Goal: Task Accomplishment & Management: Manage account settings

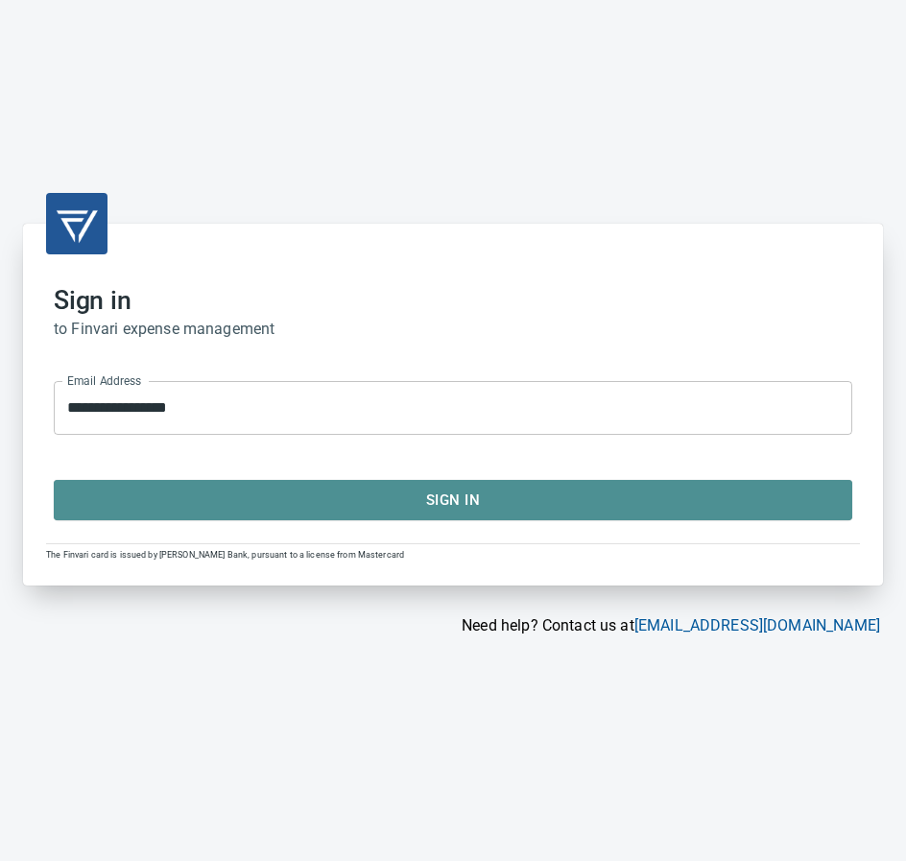
click at [412, 497] on span "Sign In" at bounding box center [453, 500] width 756 height 25
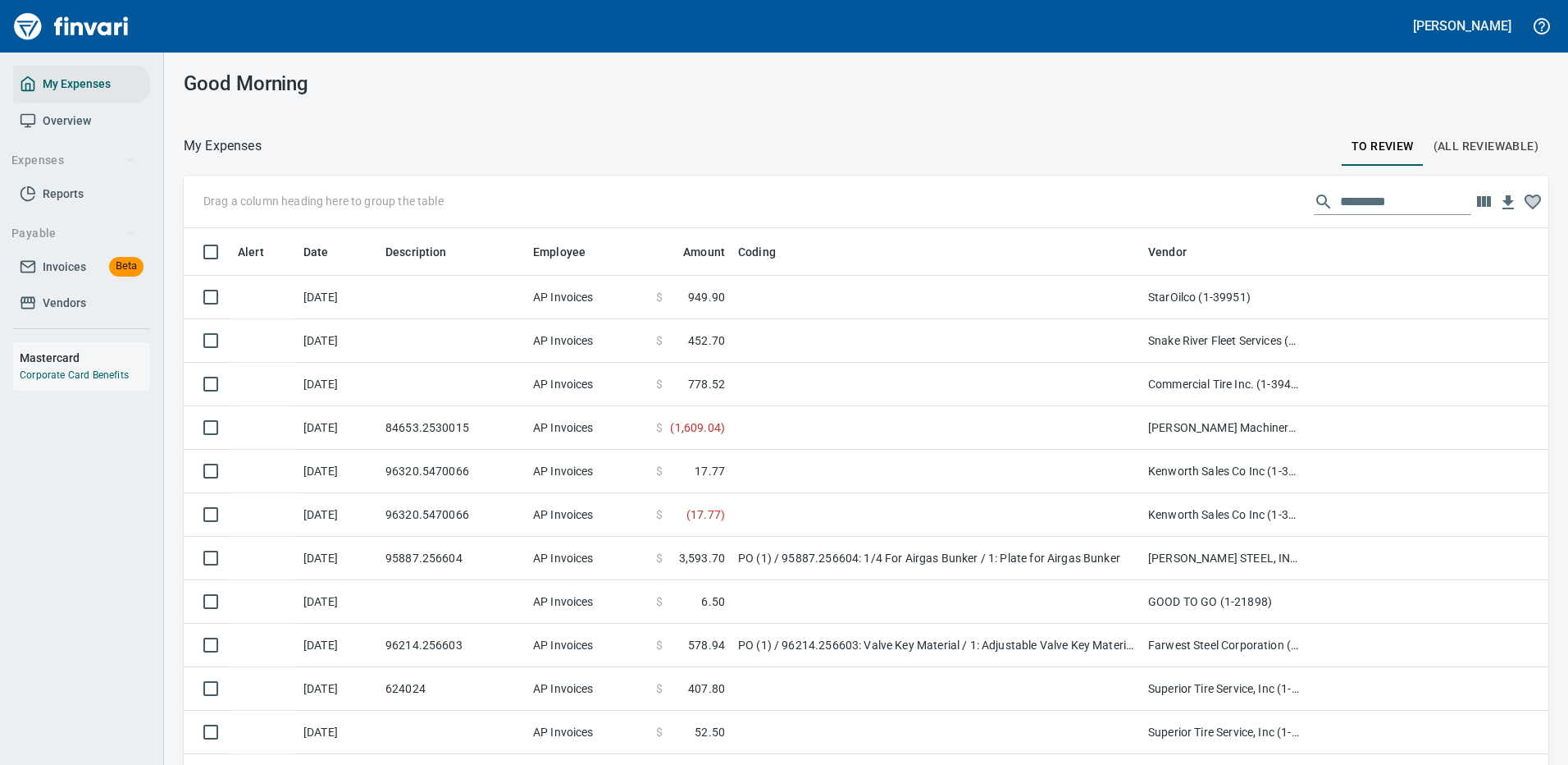
scroll to position [560, 1328]
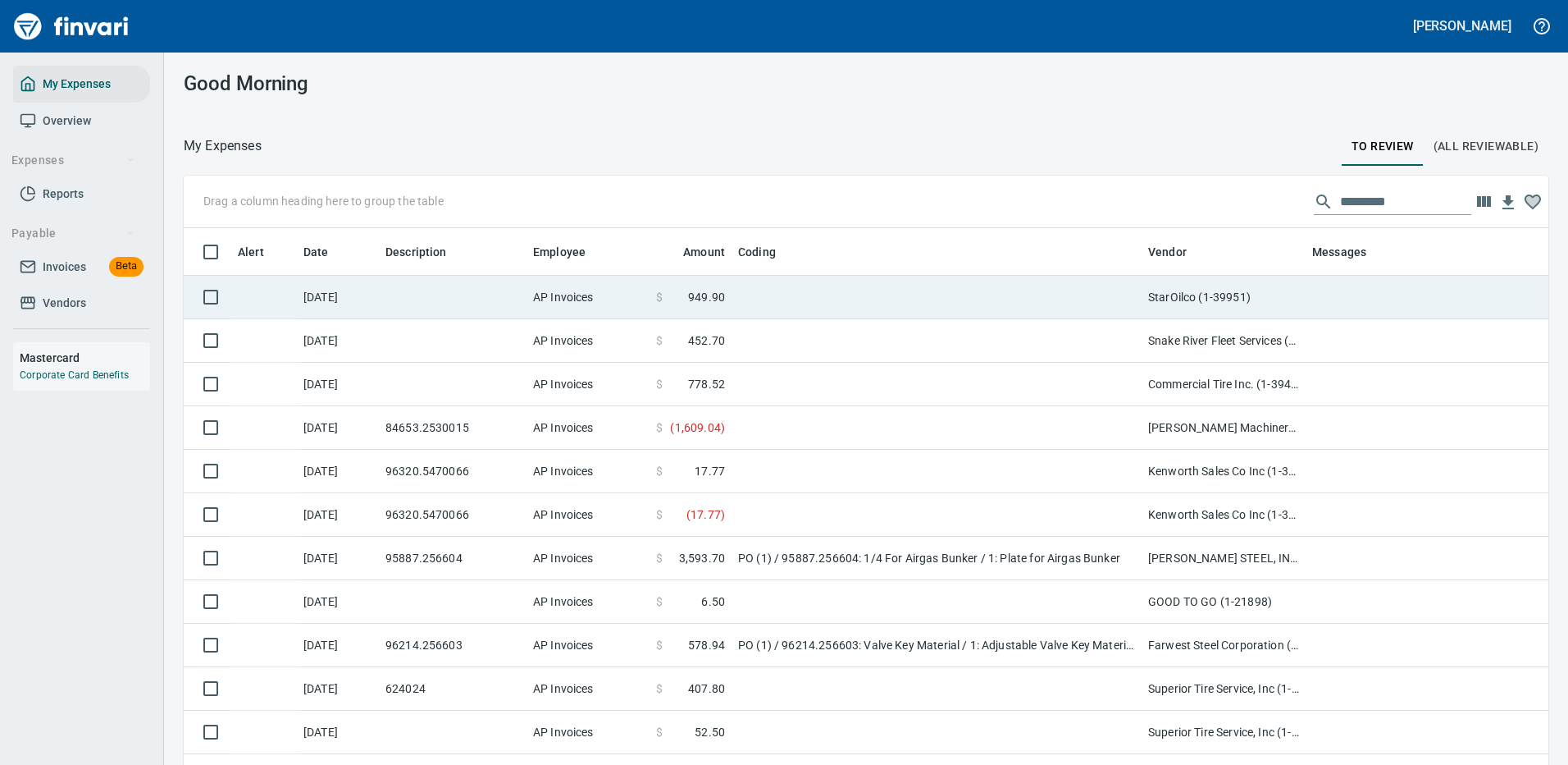
click at [773, 297] on td at bounding box center [937, 297] width 410 height 44
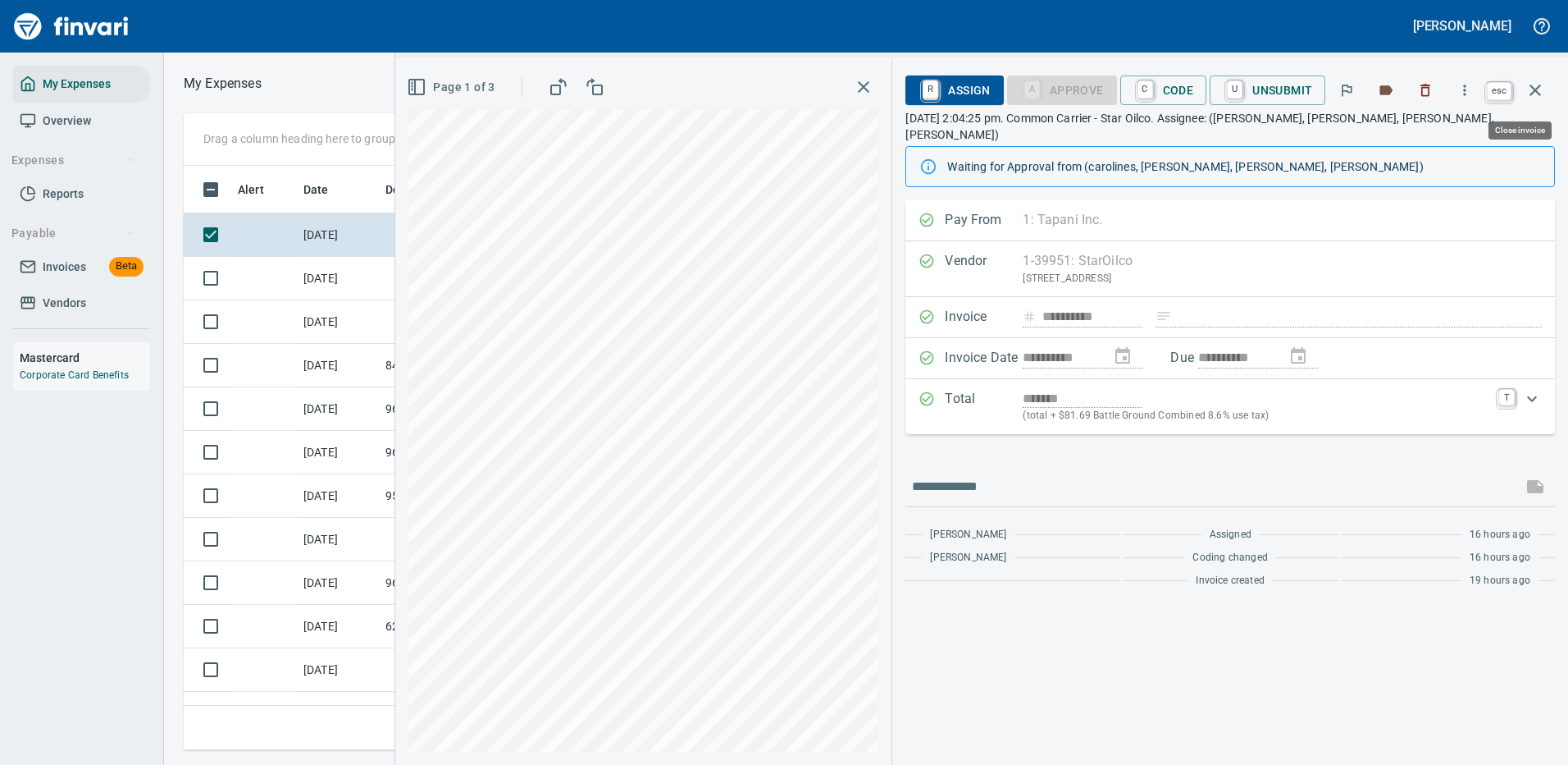
scroll to position [560, 931]
click at [773, 84] on icon "button" at bounding box center [1535, 90] width 20 height 20
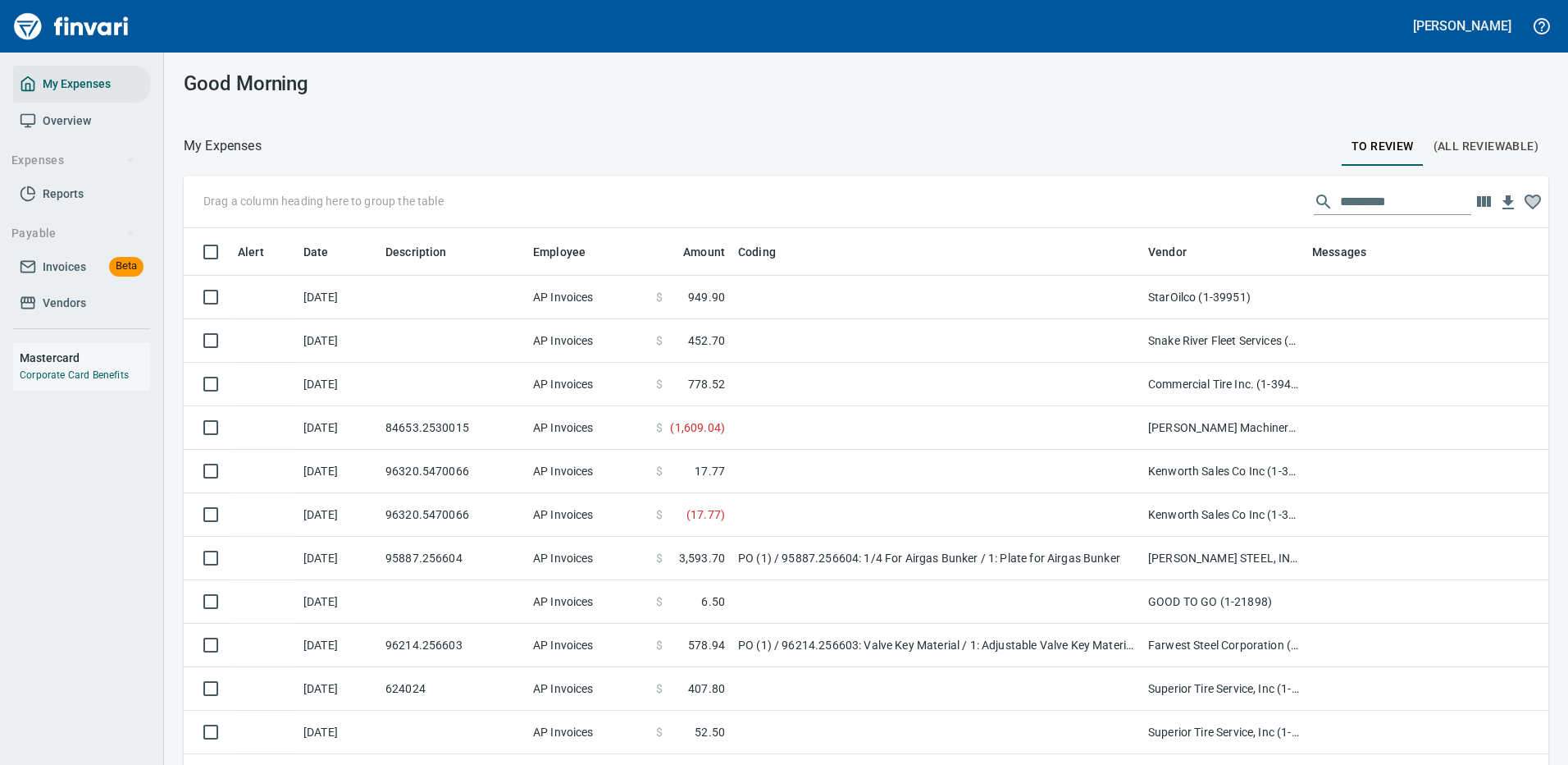
scroll to position [560, 1323]
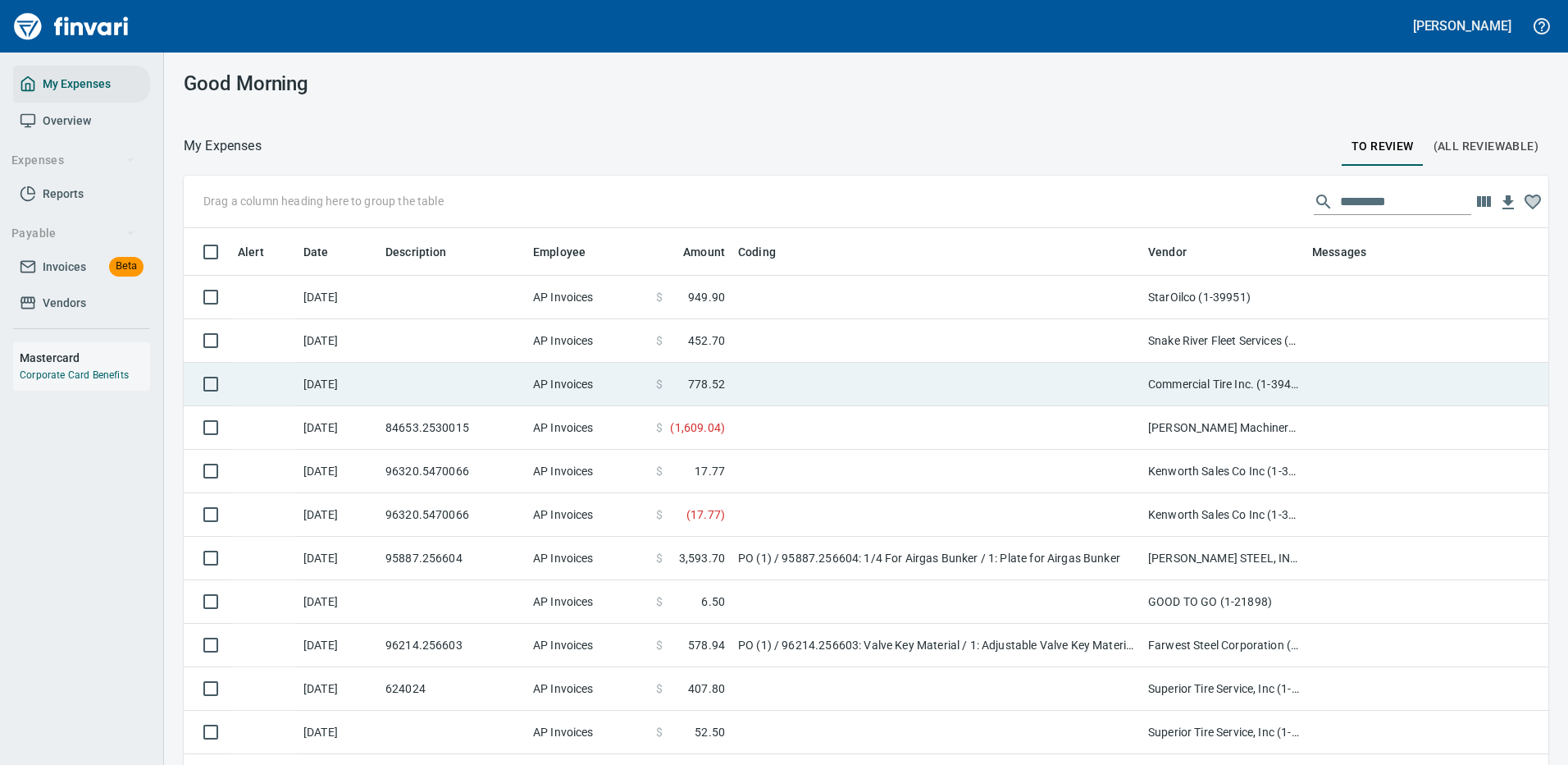
click at [772, 336] on td at bounding box center [937, 340] width 410 height 44
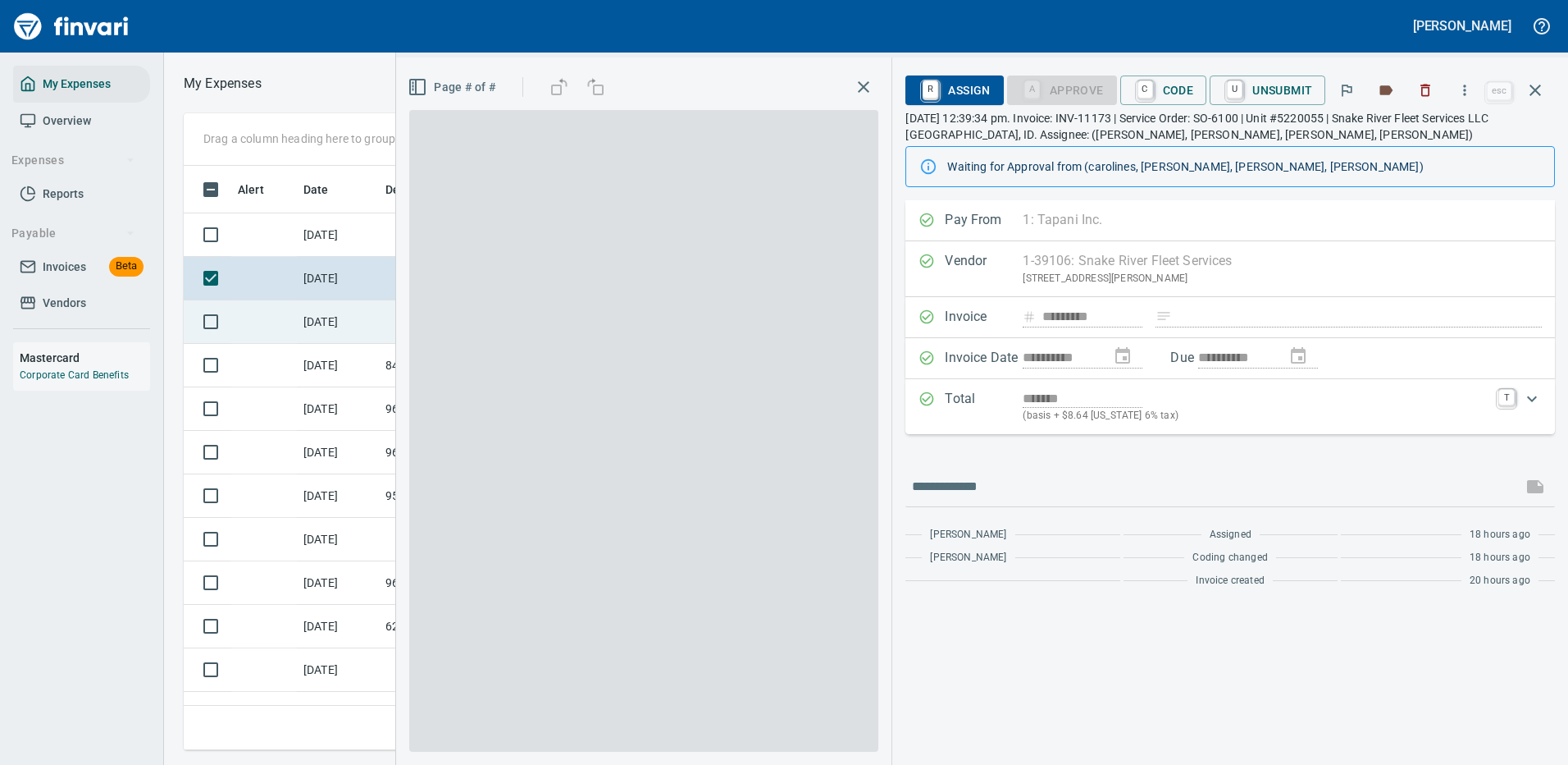
scroll to position [560, 931]
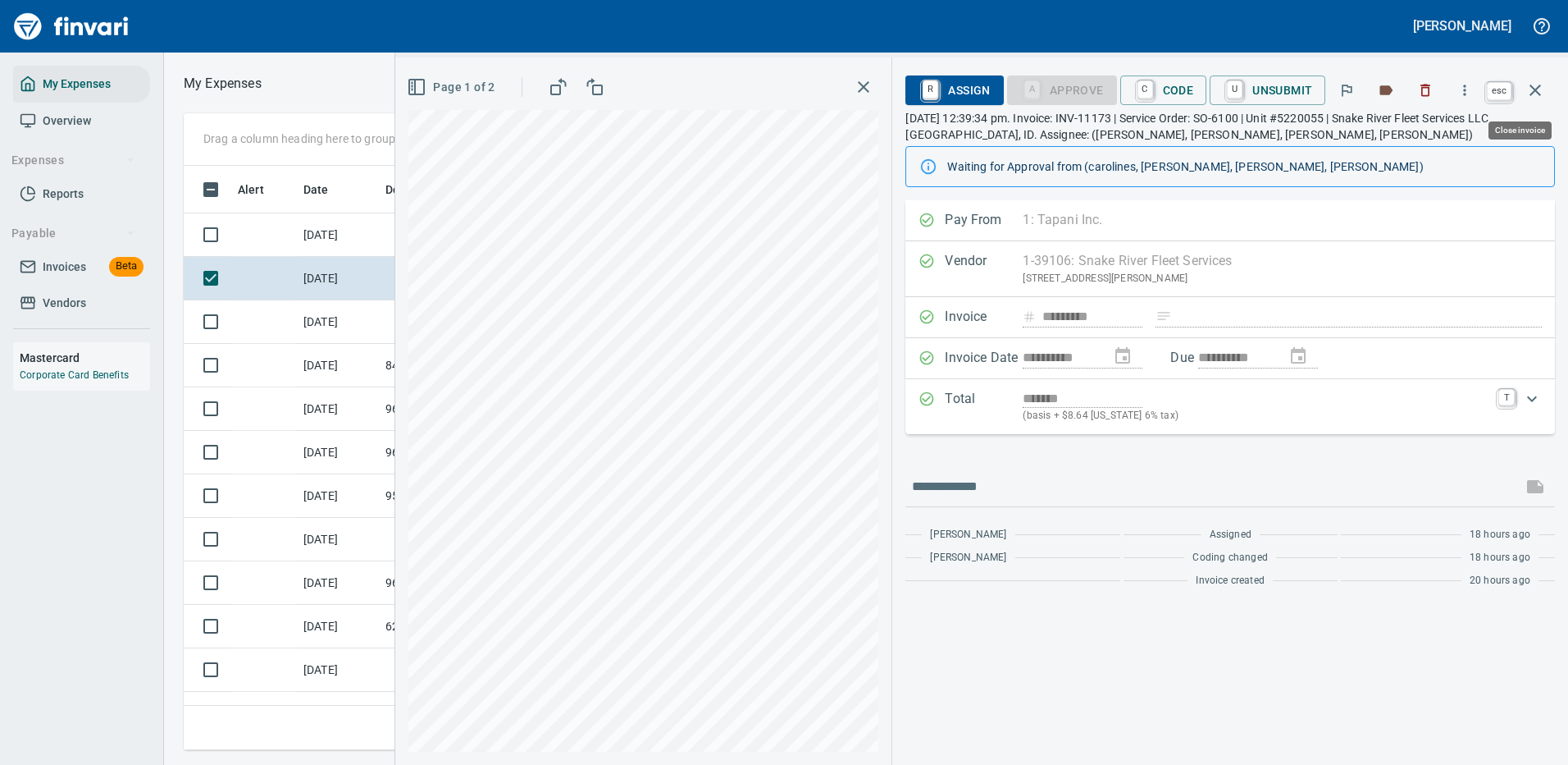
click at [773, 85] on icon "button" at bounding box center [1535, 90] width 20 height 20
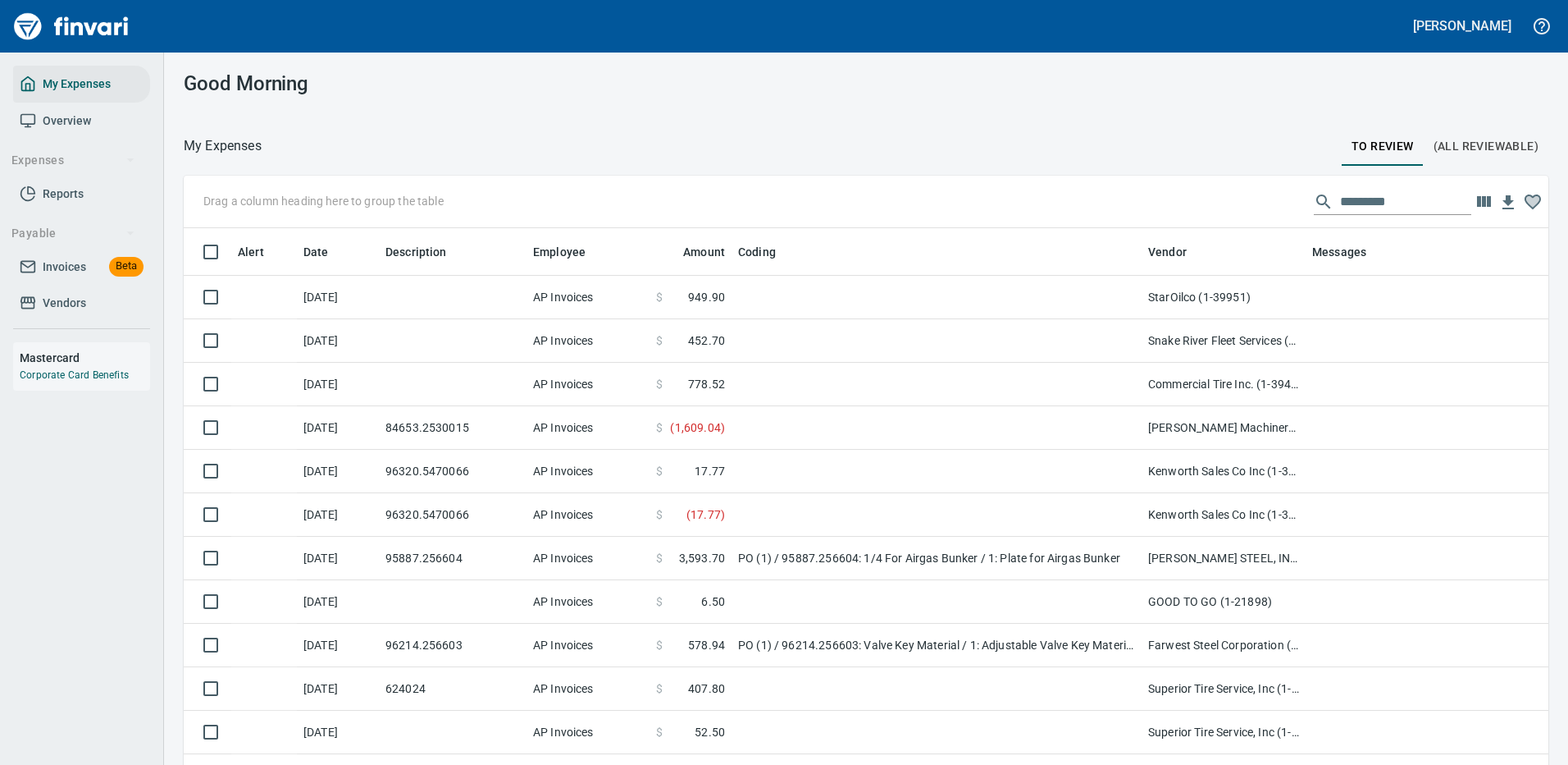
scroll to position [560, 1328]
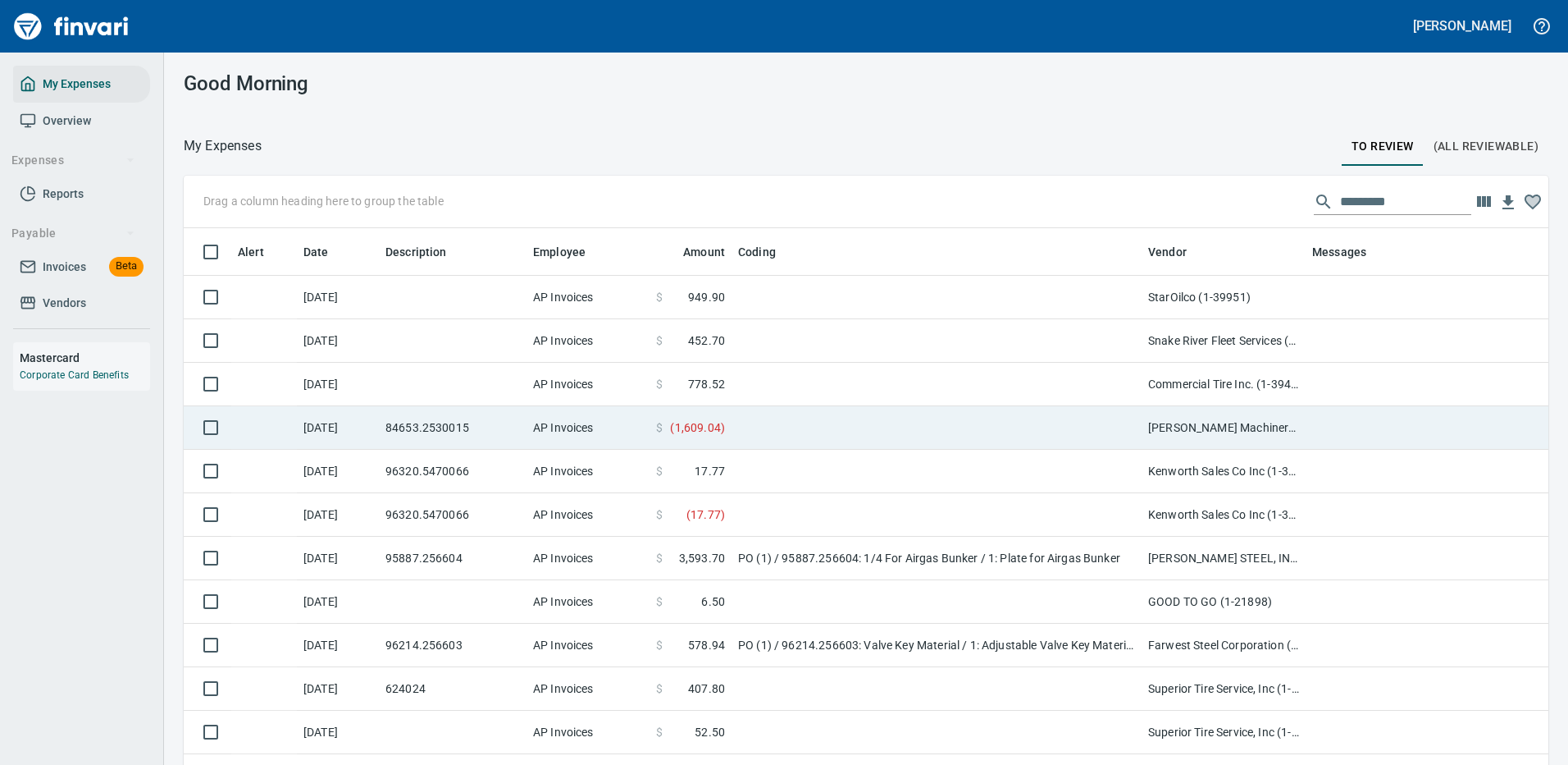
click at [772, 420] on td at bounding box center [937, 427] width 410 height 44
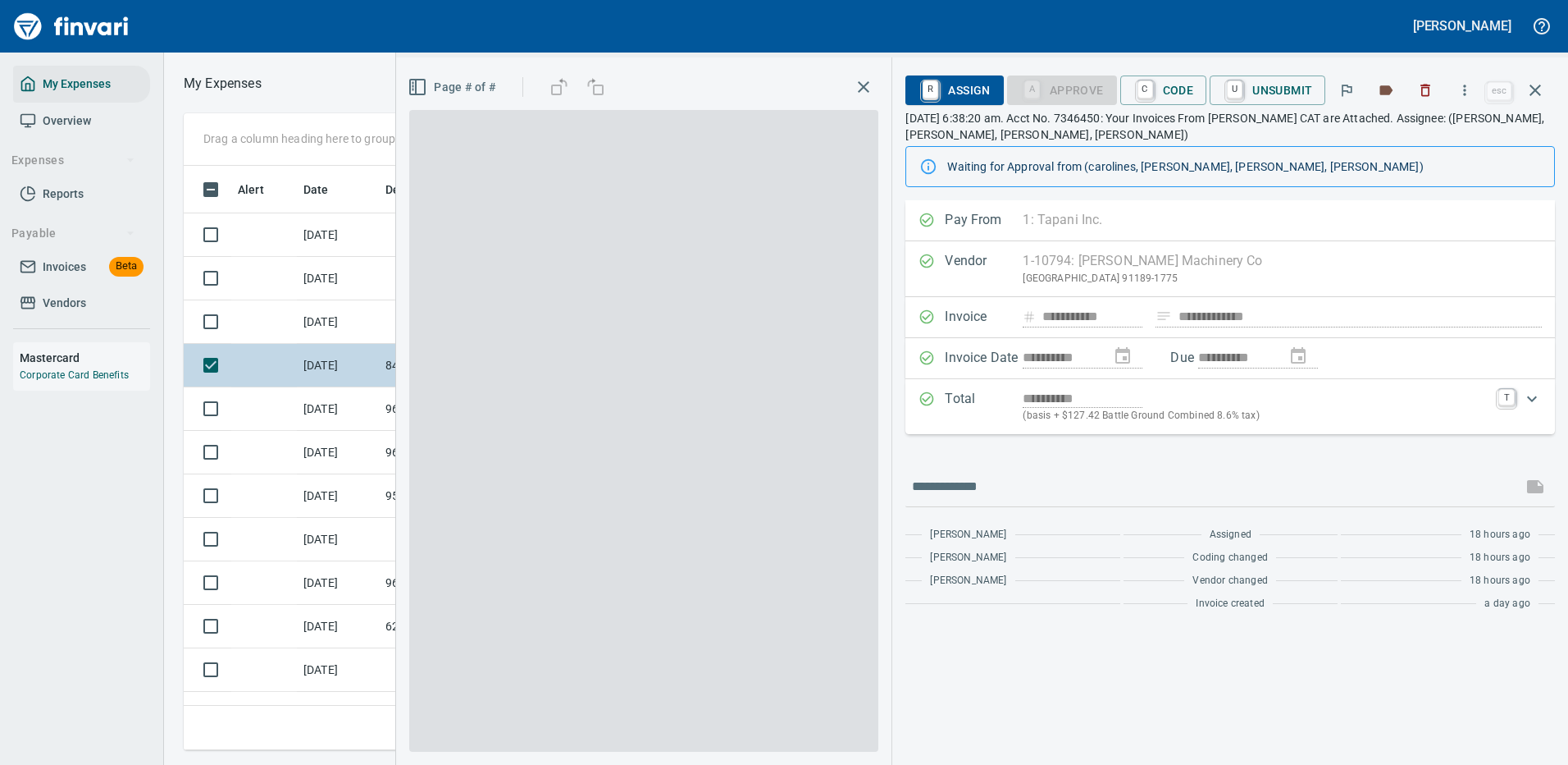
scroll to position [560, 931]
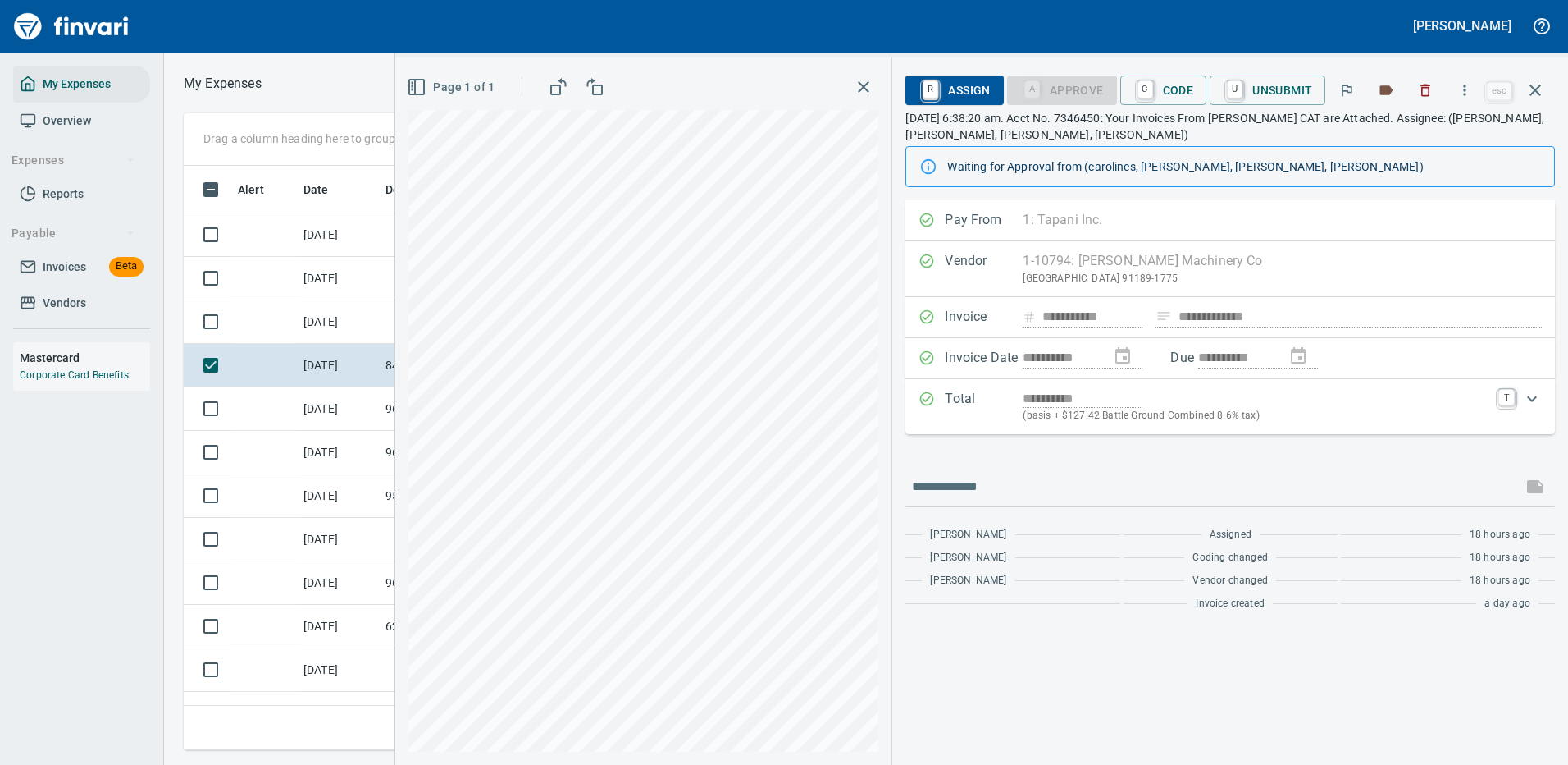
click at [773, 409] on p "(basis + $127.42 Battle Ground Combined 8.6% tax)" at bounding box center [1255, 415] width 466 height 16
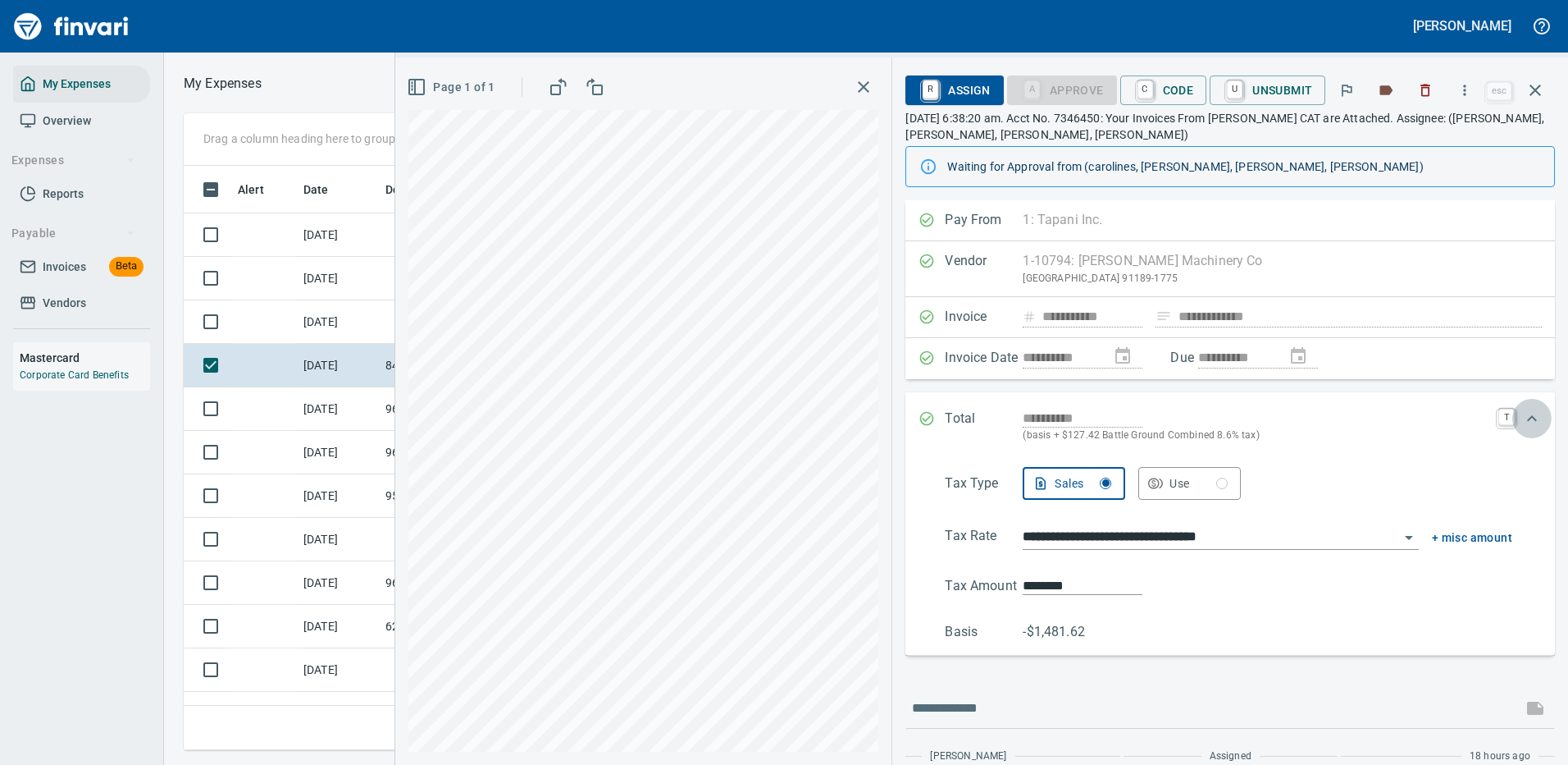
click at [773, 418] on icon "Expand" at bounding box center [1532, 418] width 10 height 6
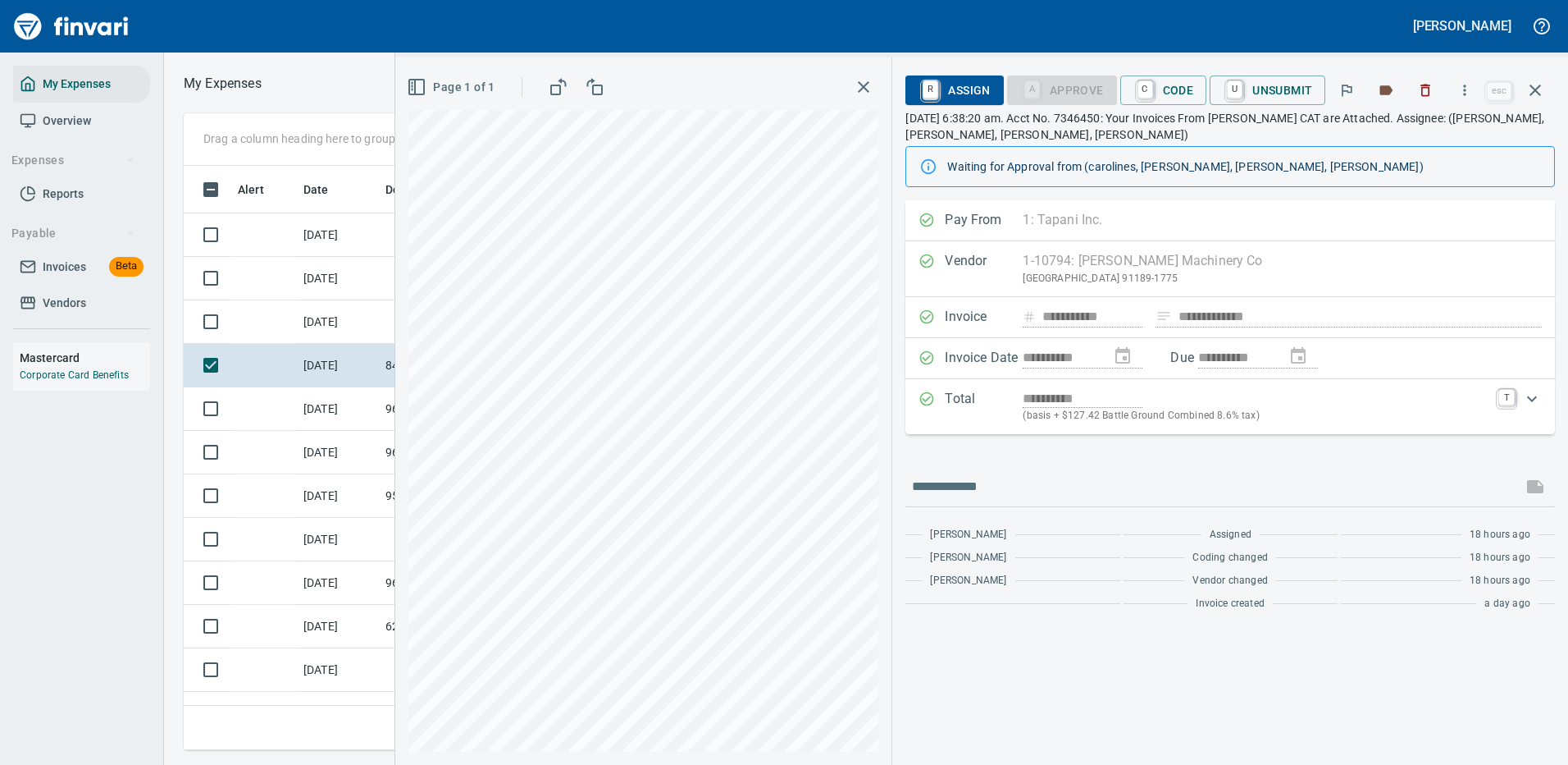
click at [773, 74] on div "R Assign A Approve C Code U Unsubmit" at bounding box center [1195, 90] width 578 height 36
click at [773, 88] on span "C Code" at bounding box center [1164, 90] width 61 height 28
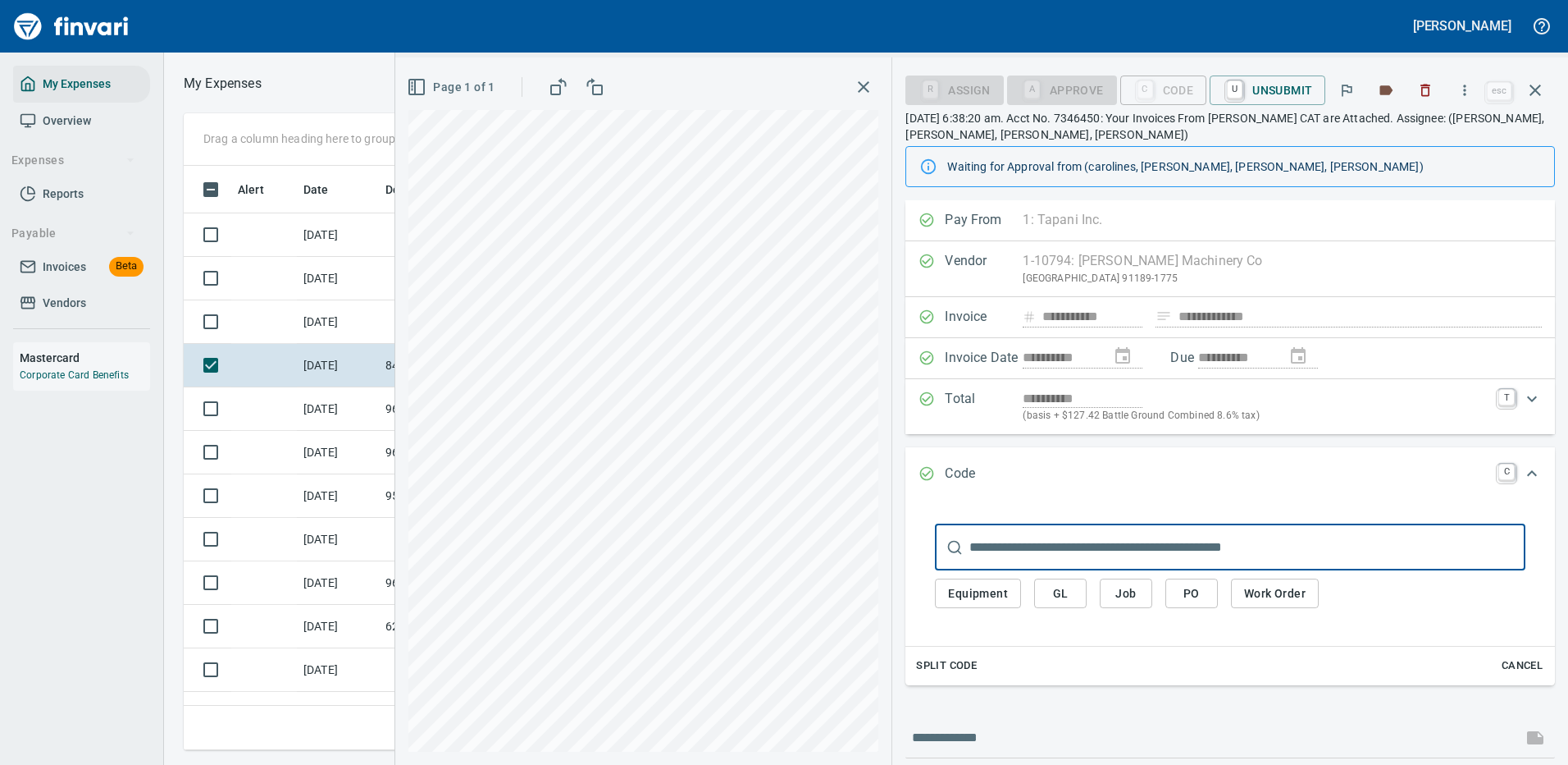
click at [773, 591] on span "PO" at bounding box center [1191, 593] width 26 height 21
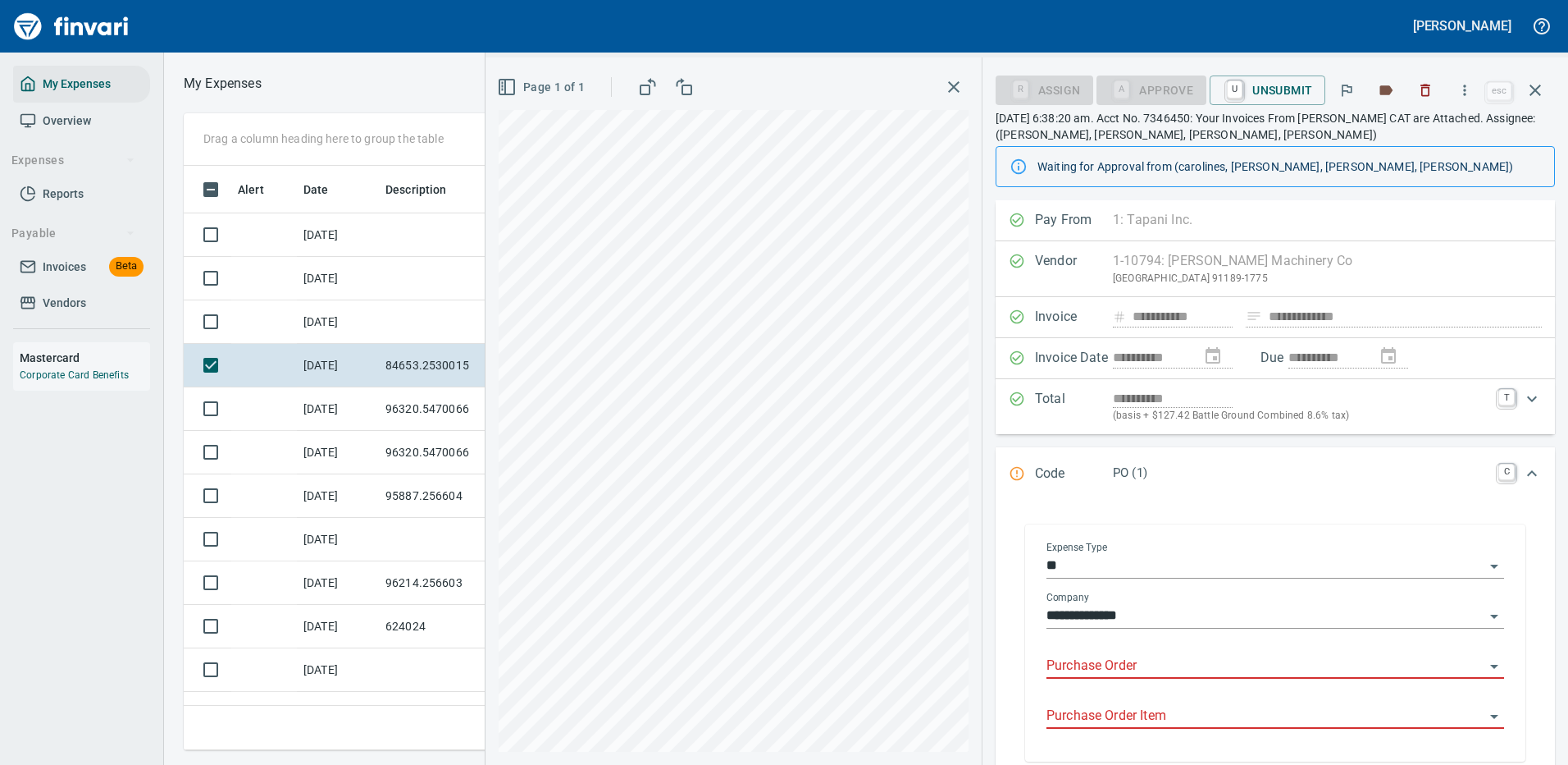
click at [773, 660] on input "Purchase Order" at bounding box center [1266, 666] width 438 height 23
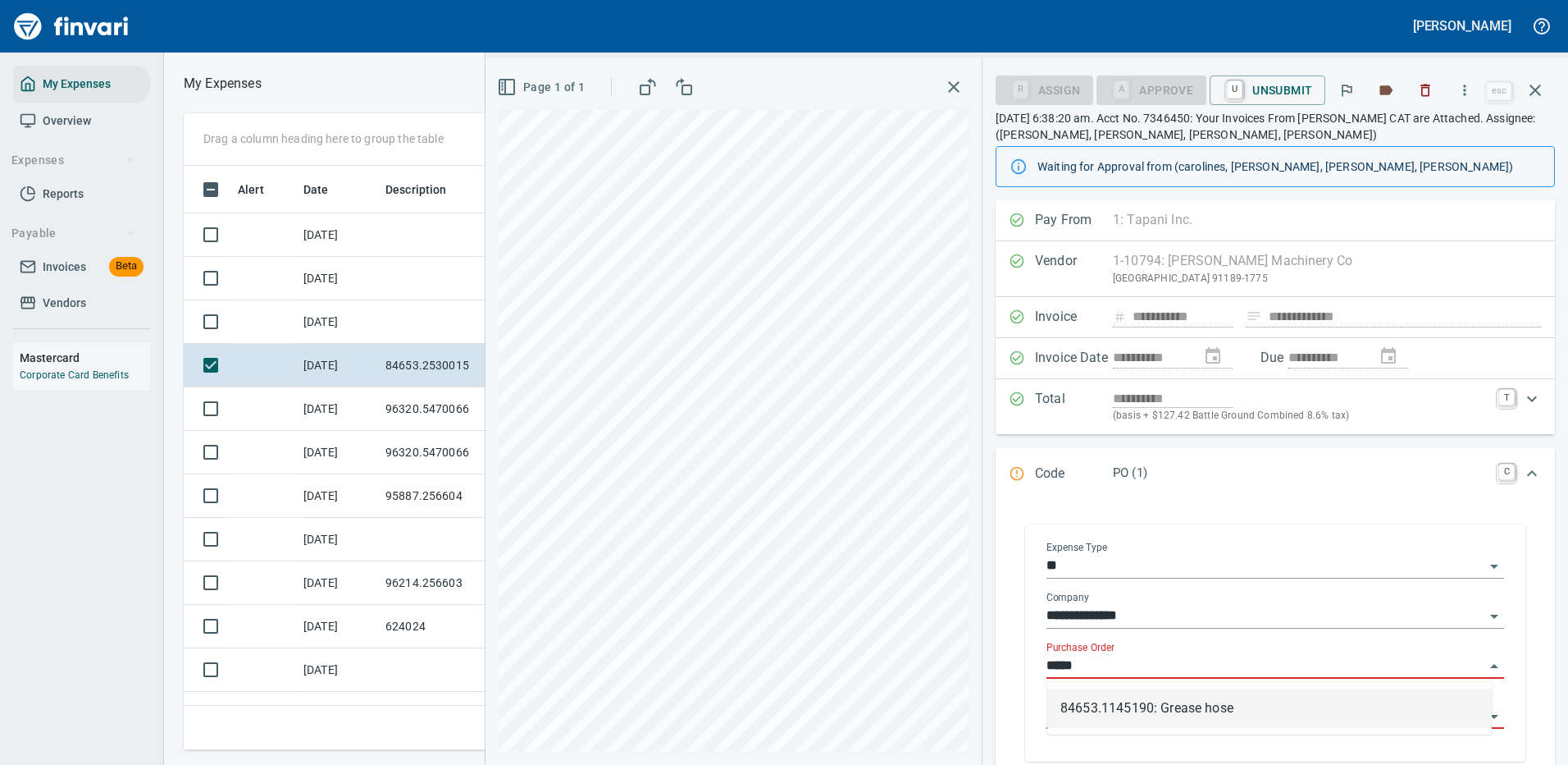
click at [773, 715] on li "84653.1145190: Grease hose" at bounding box center [1270, 708] width 444 height 39
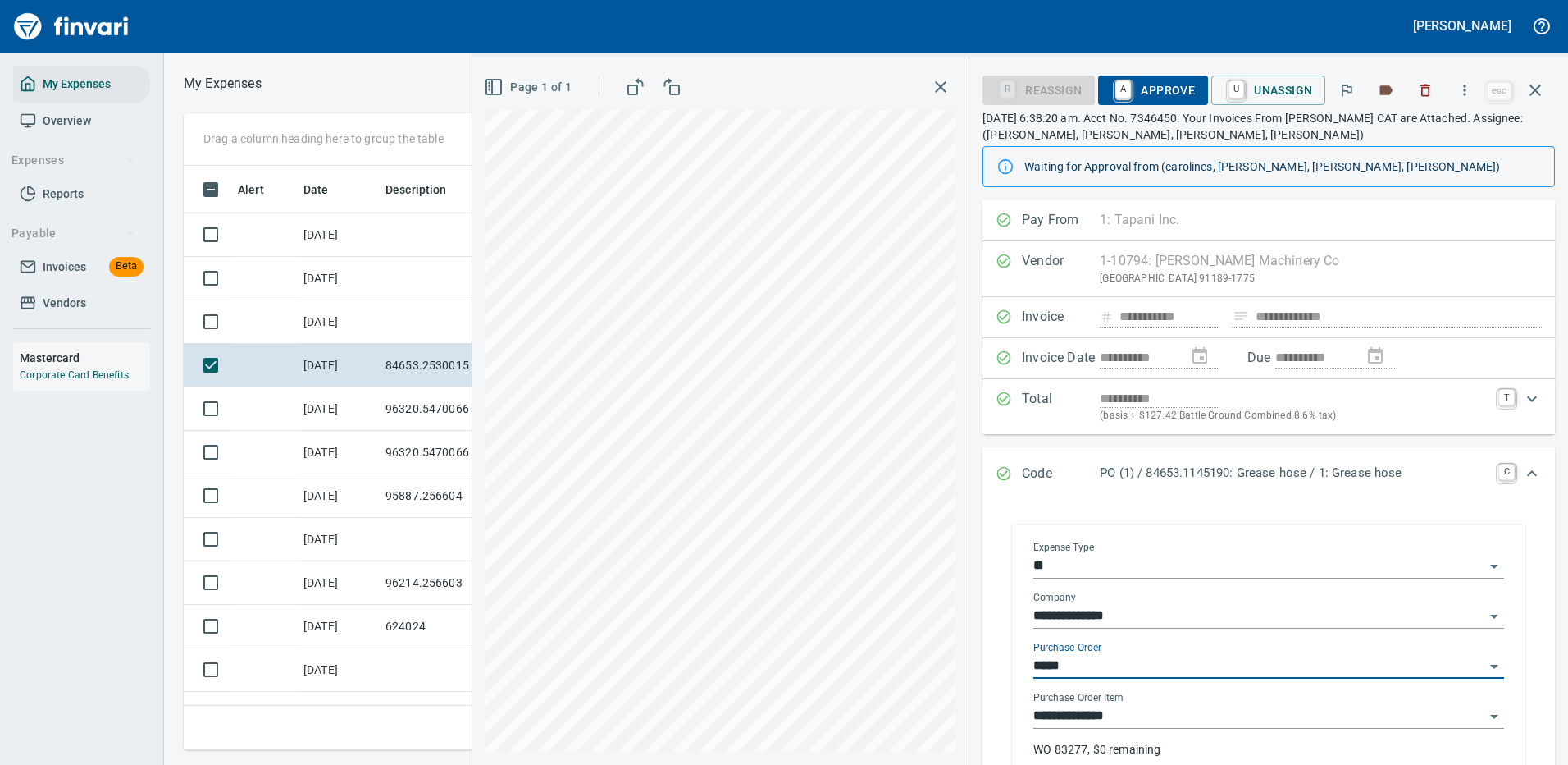
type input "**********"
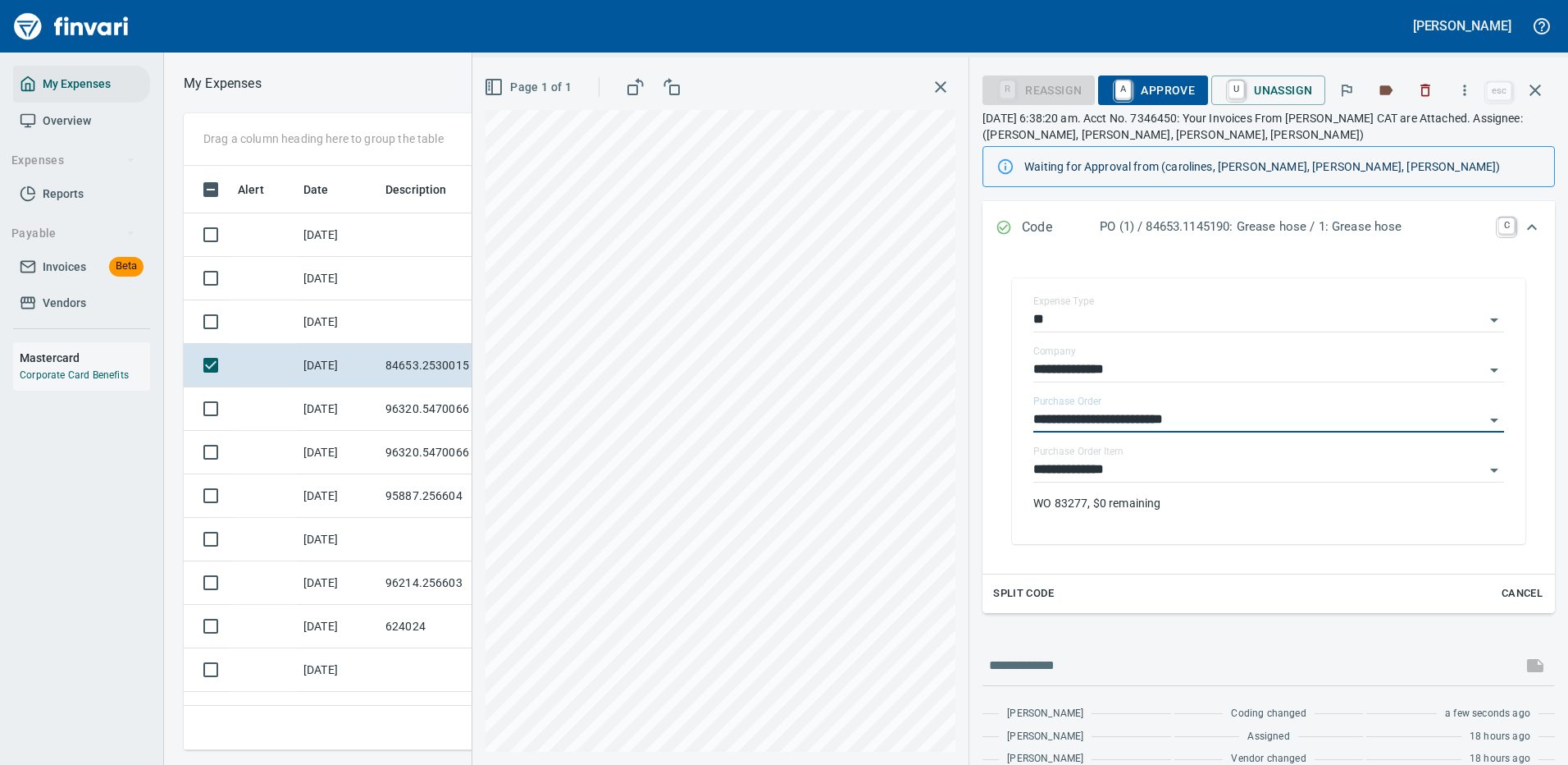
type input "**********"
click at [773, 86] on span "A Approve" at bounding box center [1154, 90] width 84 height 28
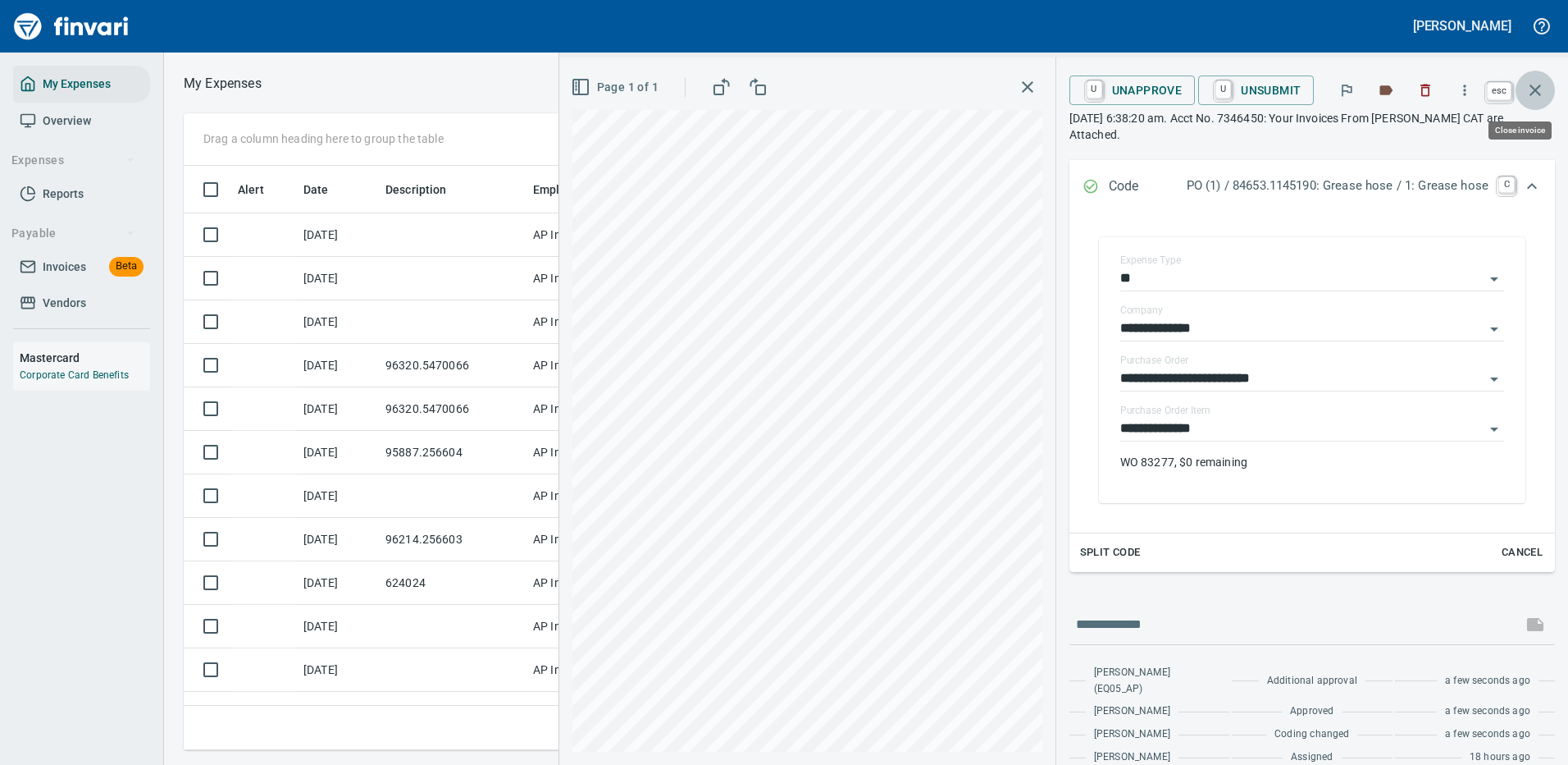
click at [773, 96] on icon "button" at bounding box center [1535, 90] width 20 height 20
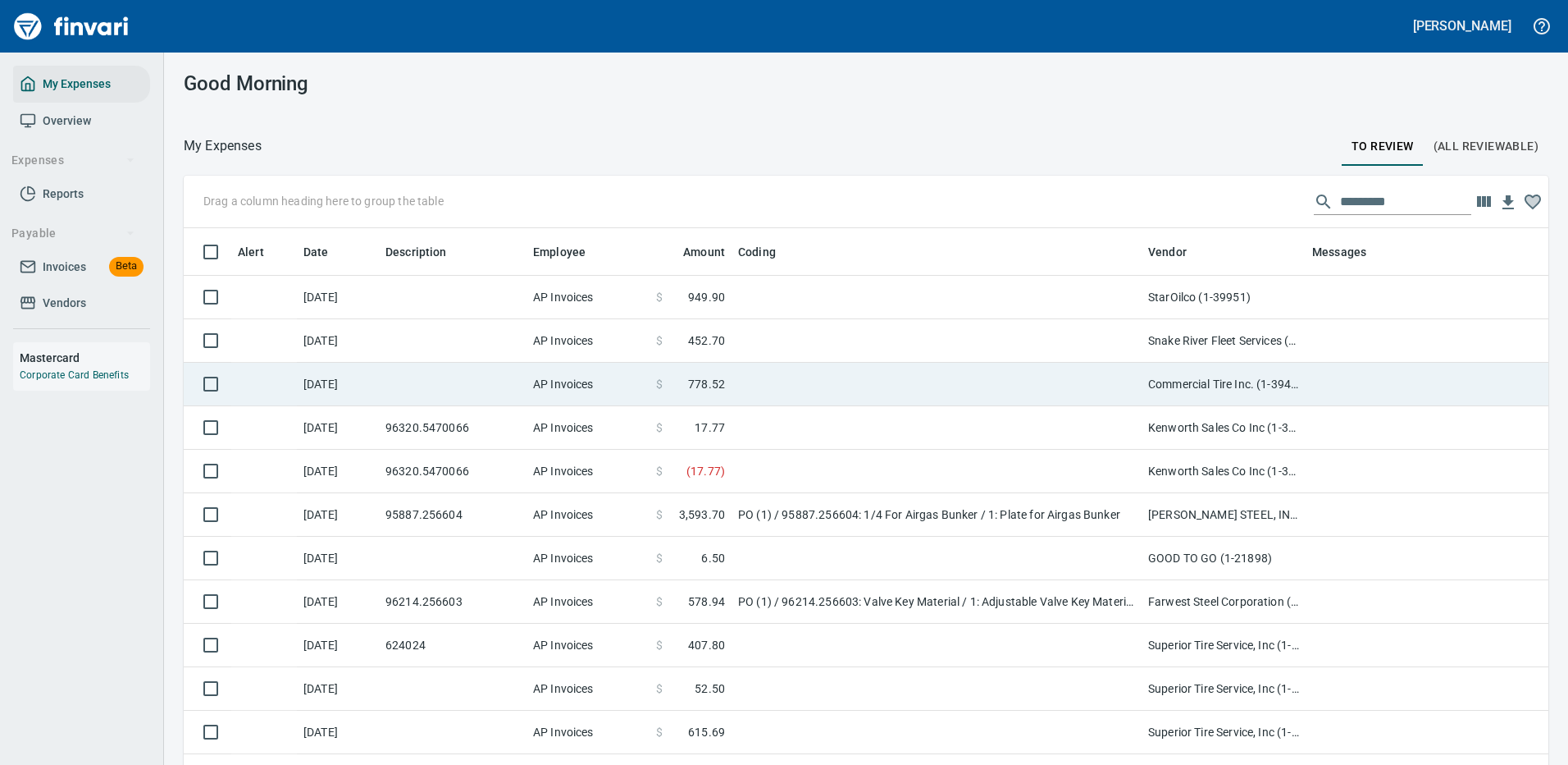
scroll to position [560, 1328]
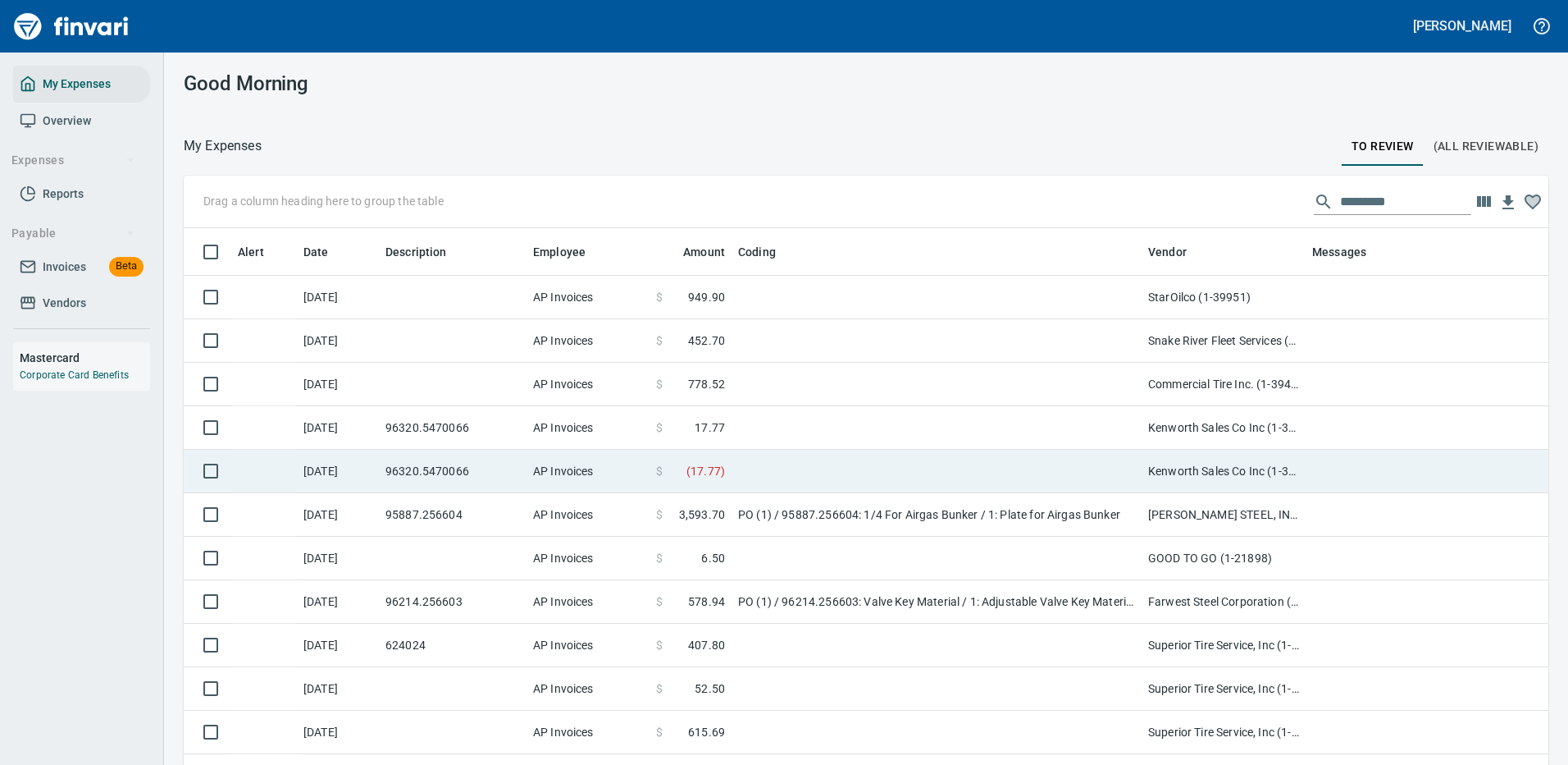
click at [773, 424] on td at bounding box center [937, 427] width 410 height 44
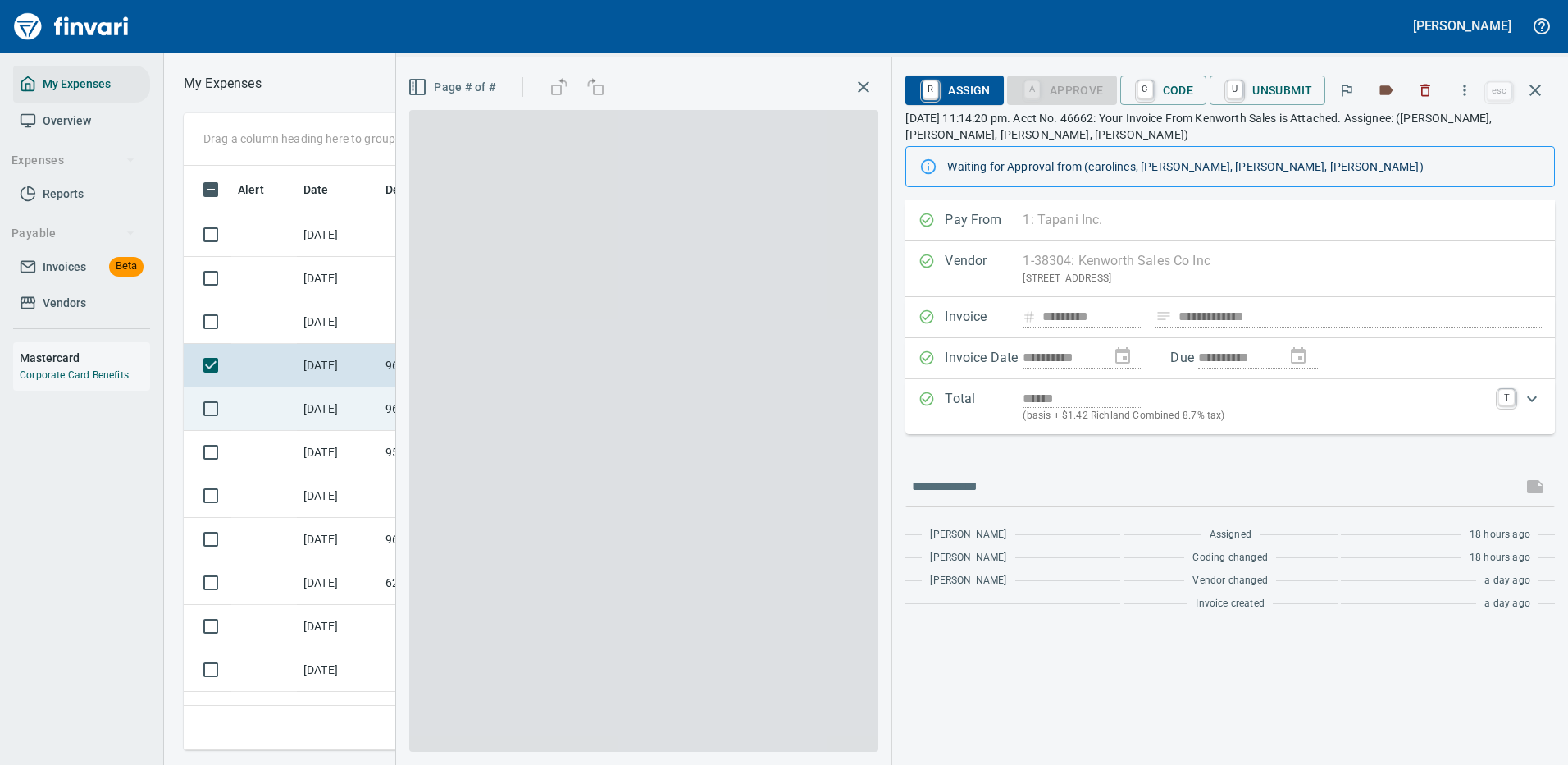
scroll to position [560, 931]
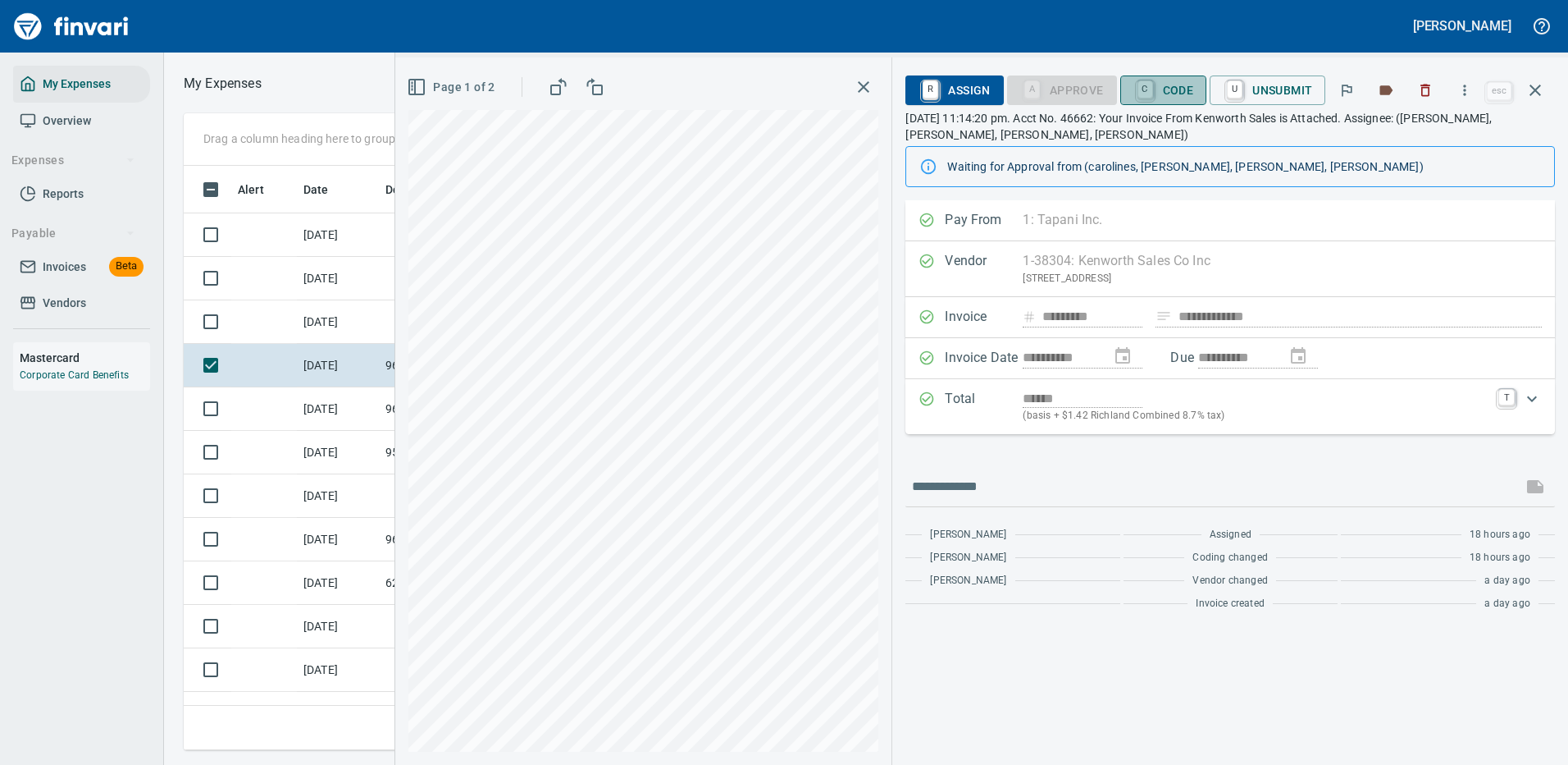
click at [773, 86] on span "C Code" at bounding box center [1164, 90] width 61 height 28
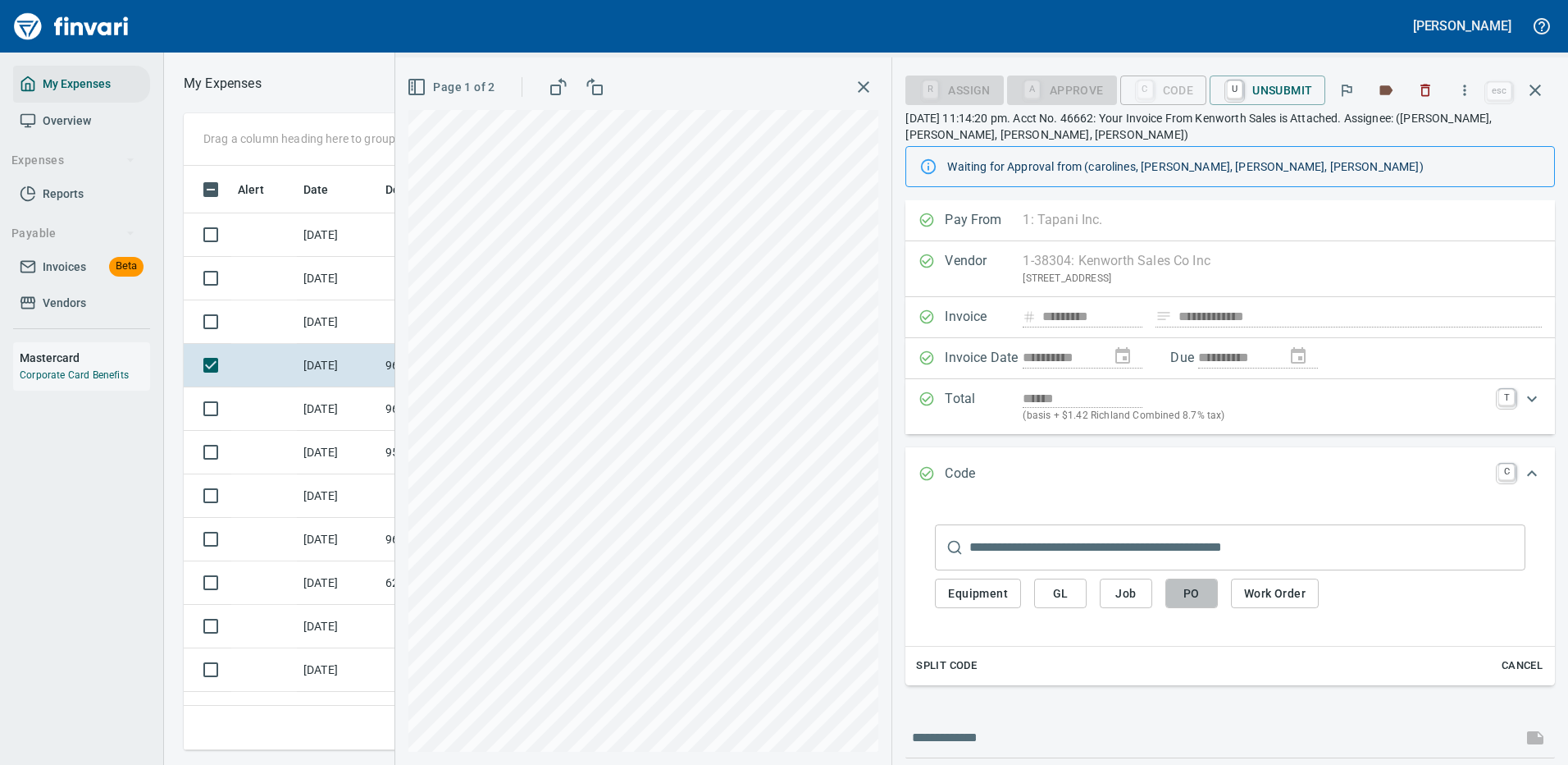
click at [773, 591] on span "PO" at bounding box center [1191, 593] width 26 height 21
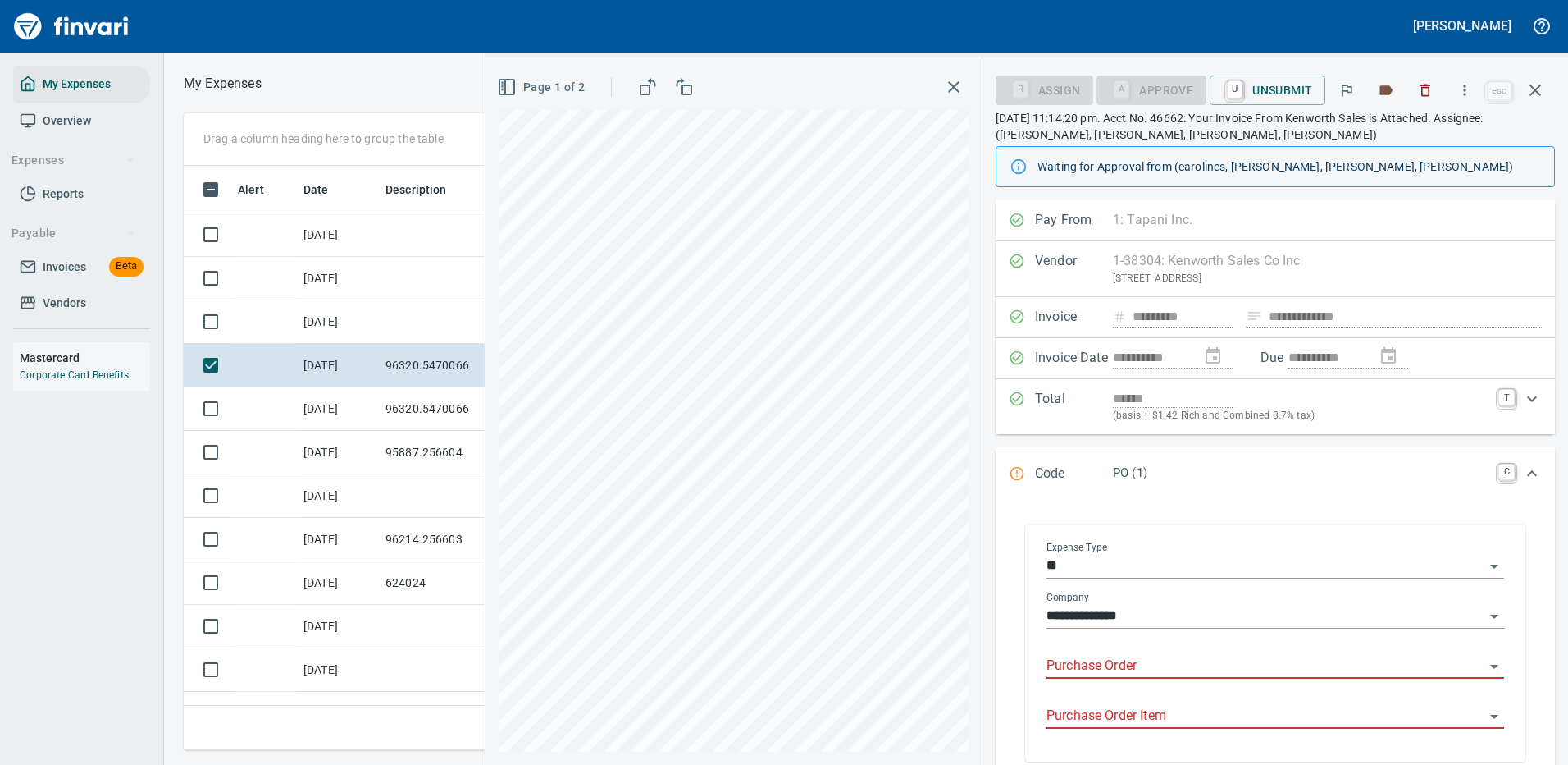
click at [773, 662] on input "Purchase Order" at bounding box center [1266, 666] width 438 height 23
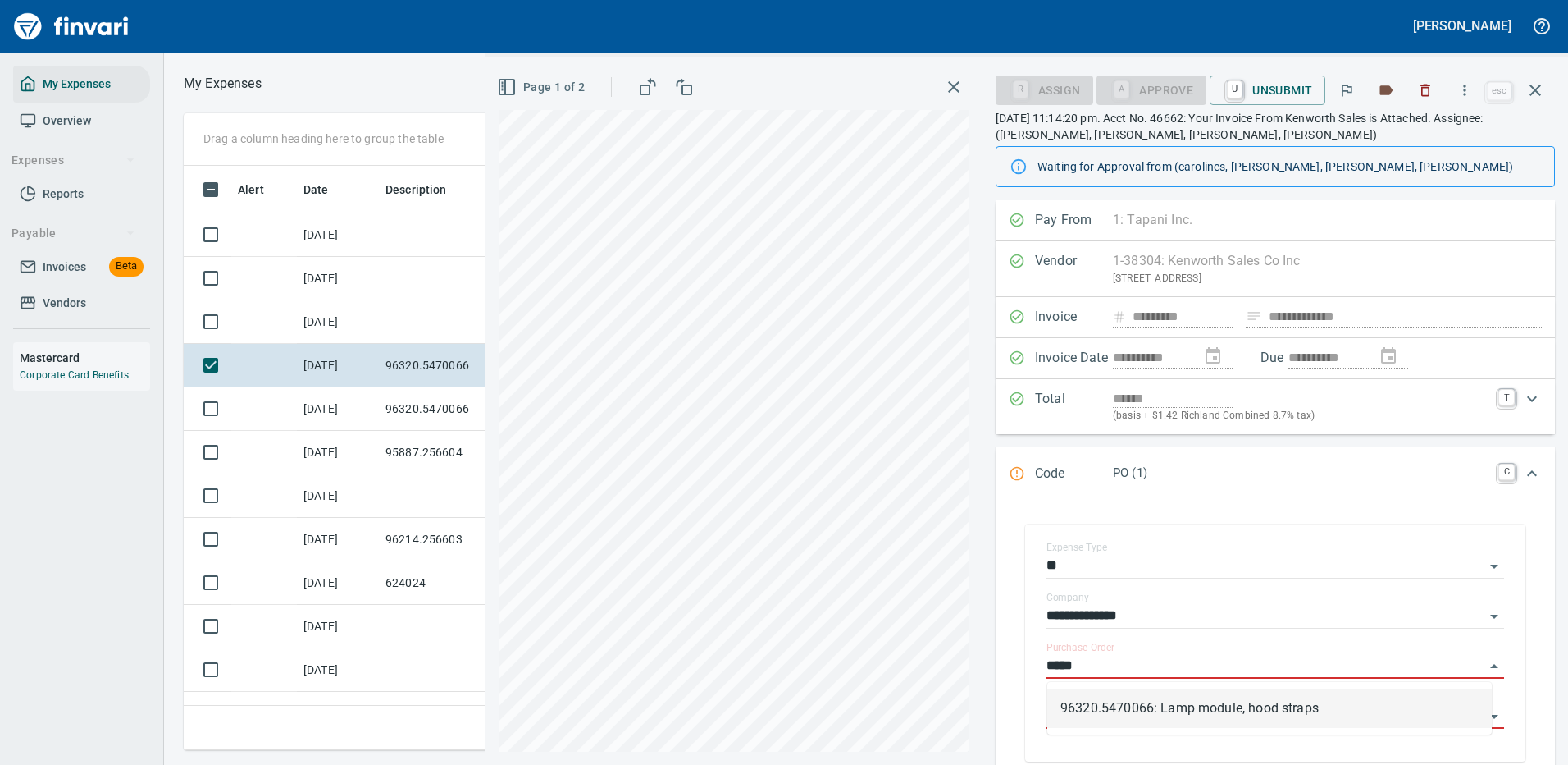
click at [773, 699] on li "96320.5470066: Lamp module, hood straps" at bounding box center [1270, 708] width 444 height 39
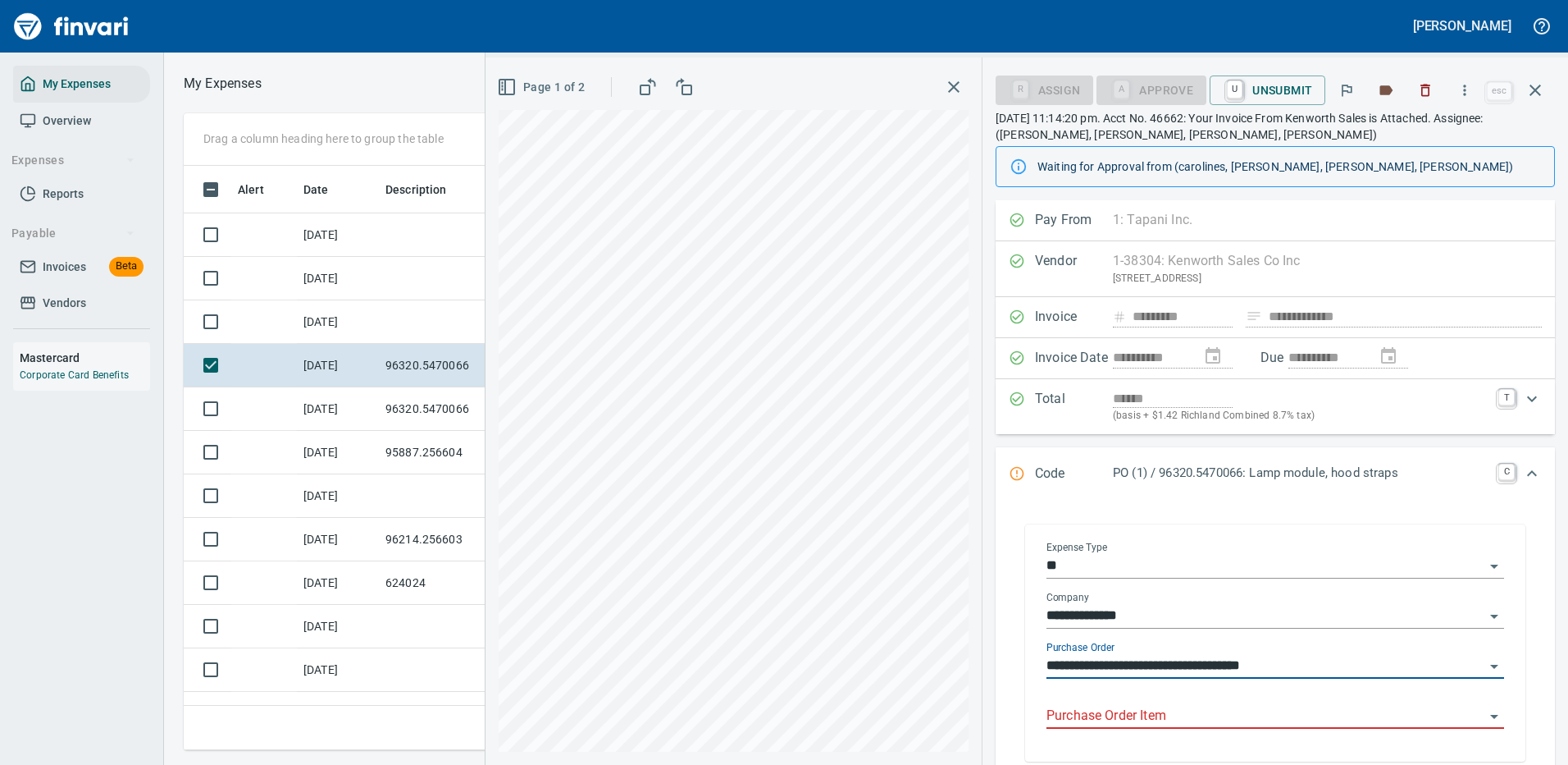
type input "**********"
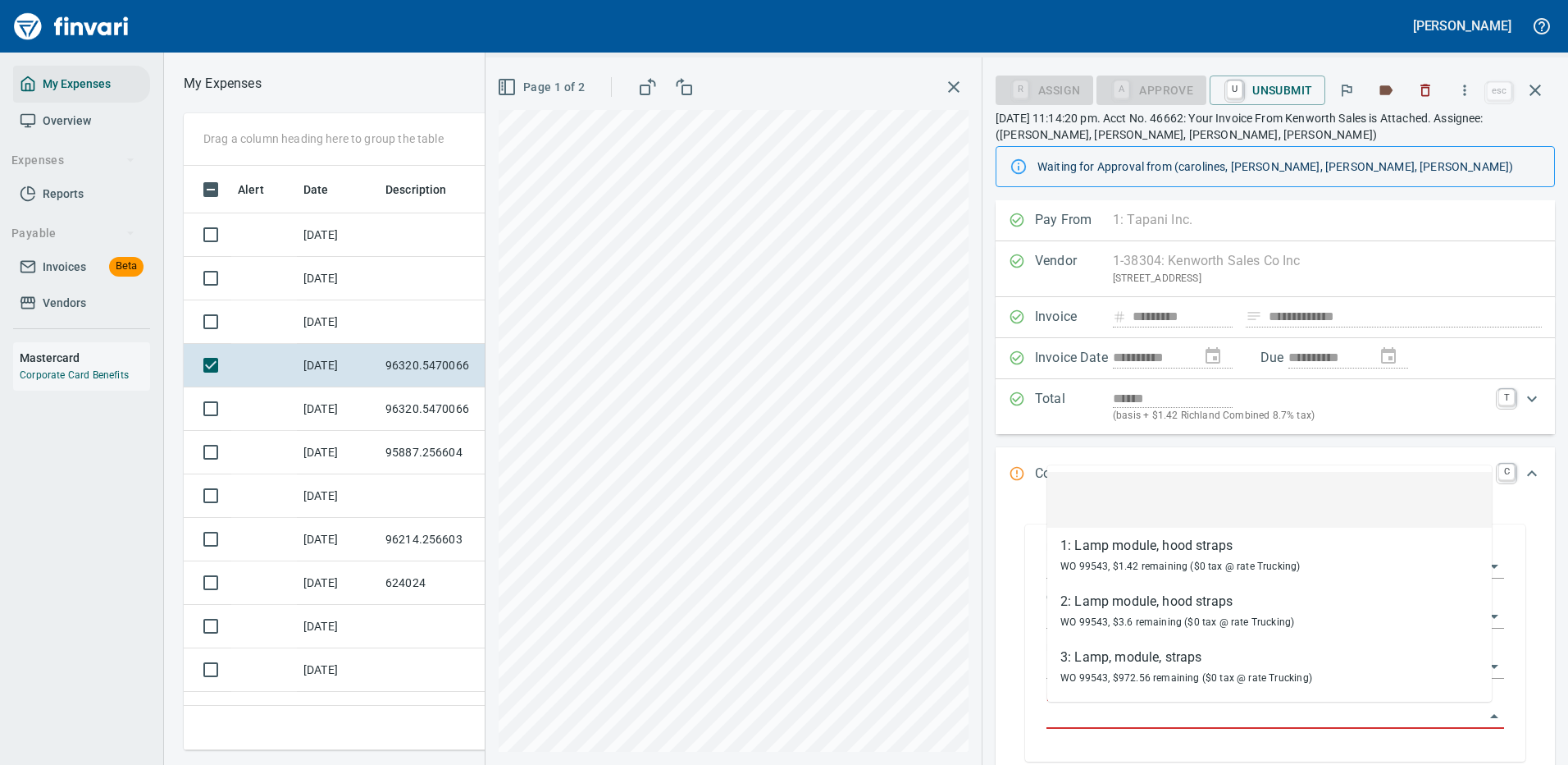
click at [773, 708] on input "Purchase Order Item" at bounding box center [1266, 716] width 438 height 23
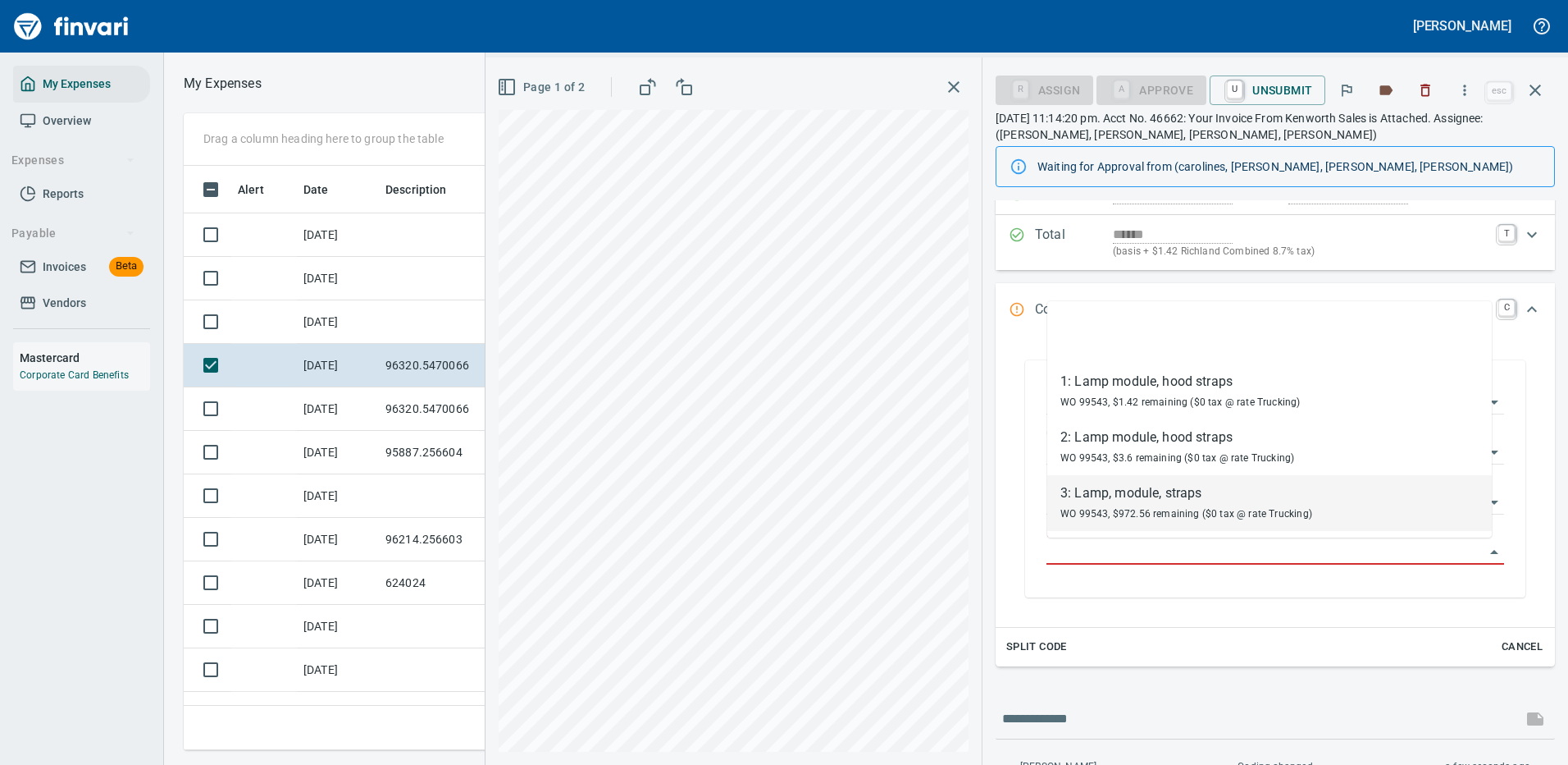
click at [773, 500] on div "3: Lamp, module, straps" at bounding box center [1186, 492] width 252 height 20
type input "**********"
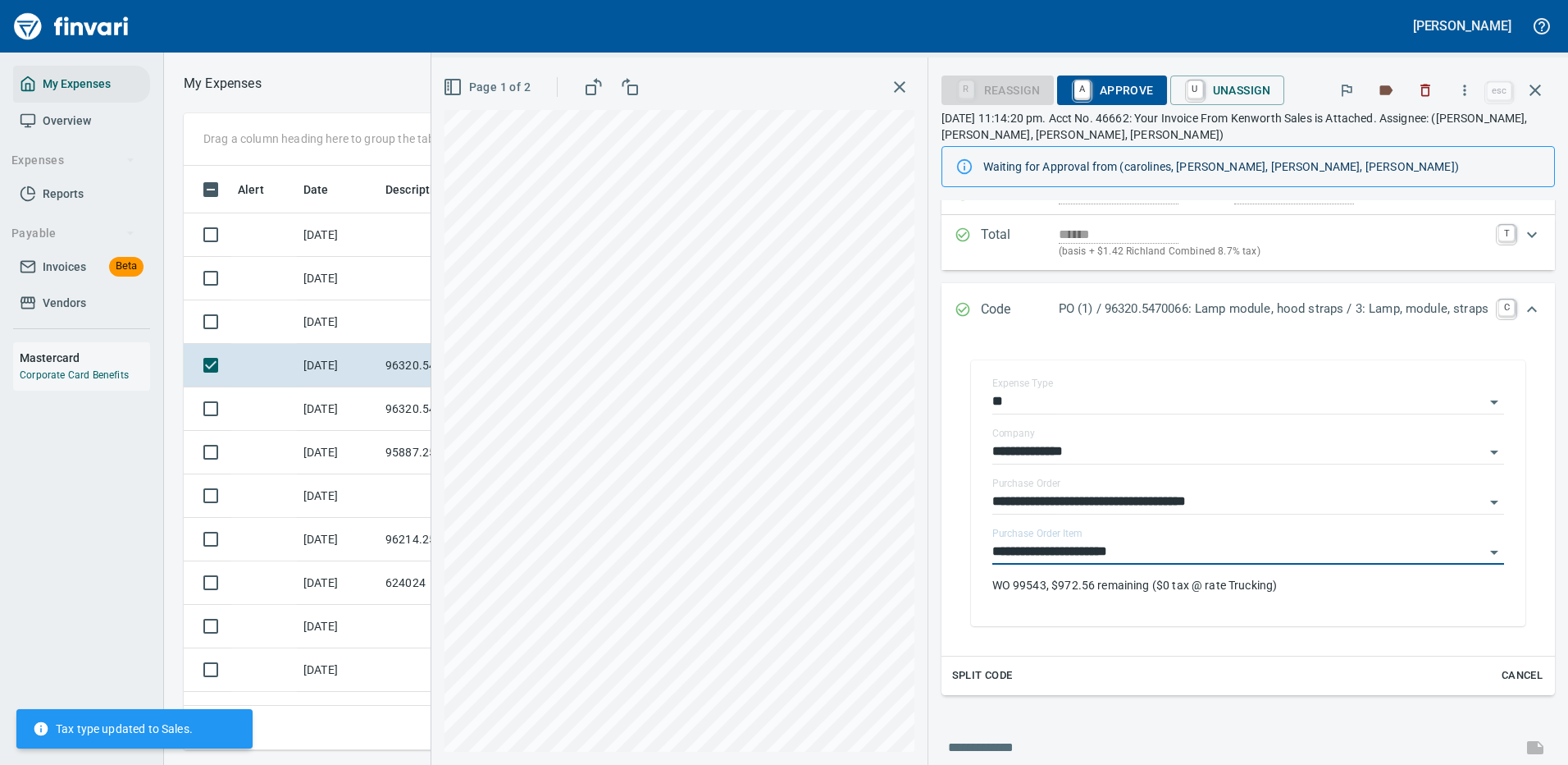
click at [773, 87] on span "A Approve" at bounding box center [1113, 90] width 84 height 28
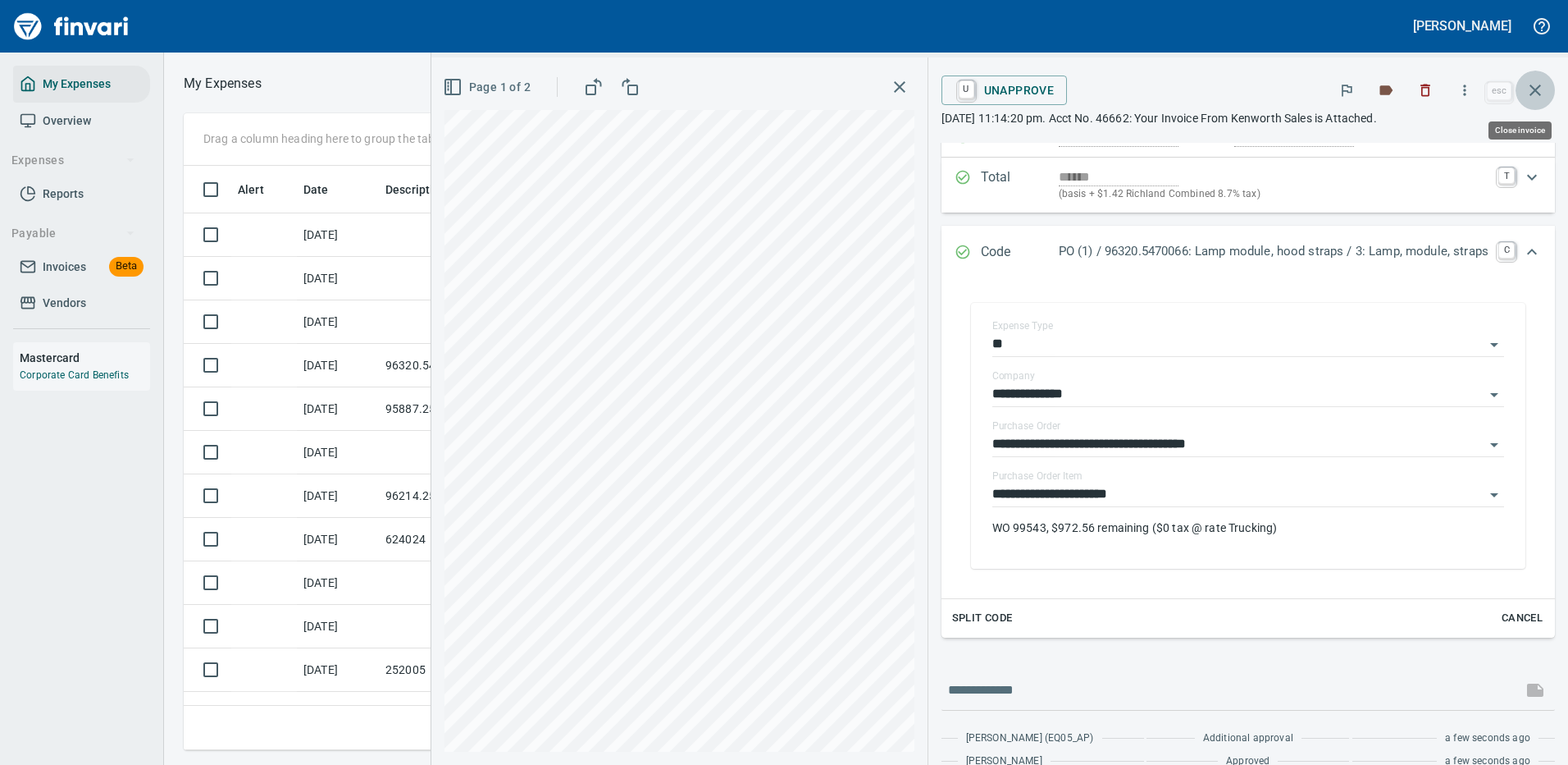
click at [773, 86] on icon "button" at bounding box center [1535, 90] width 20 height 20
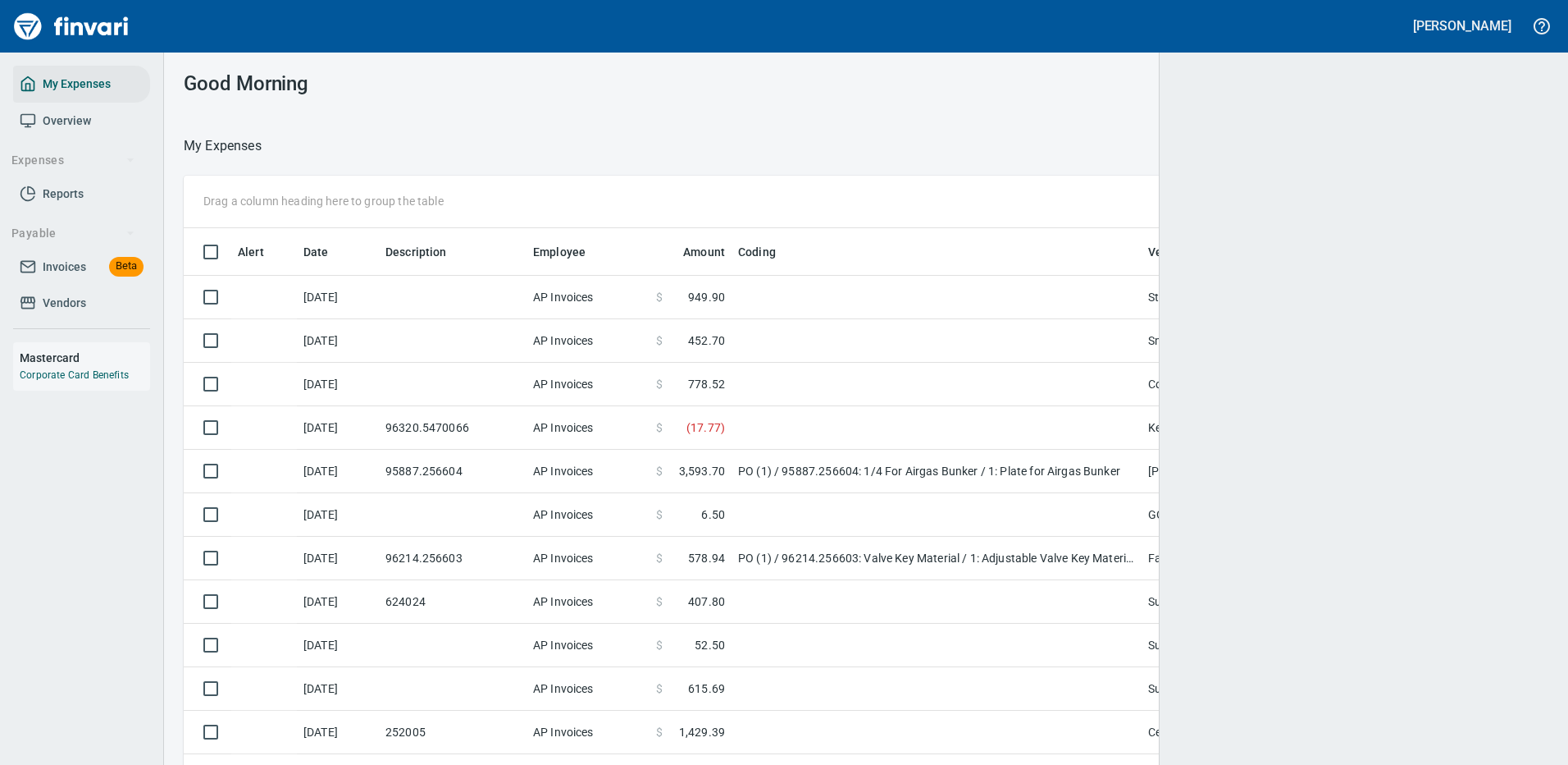
scroll to position [560, 1327]
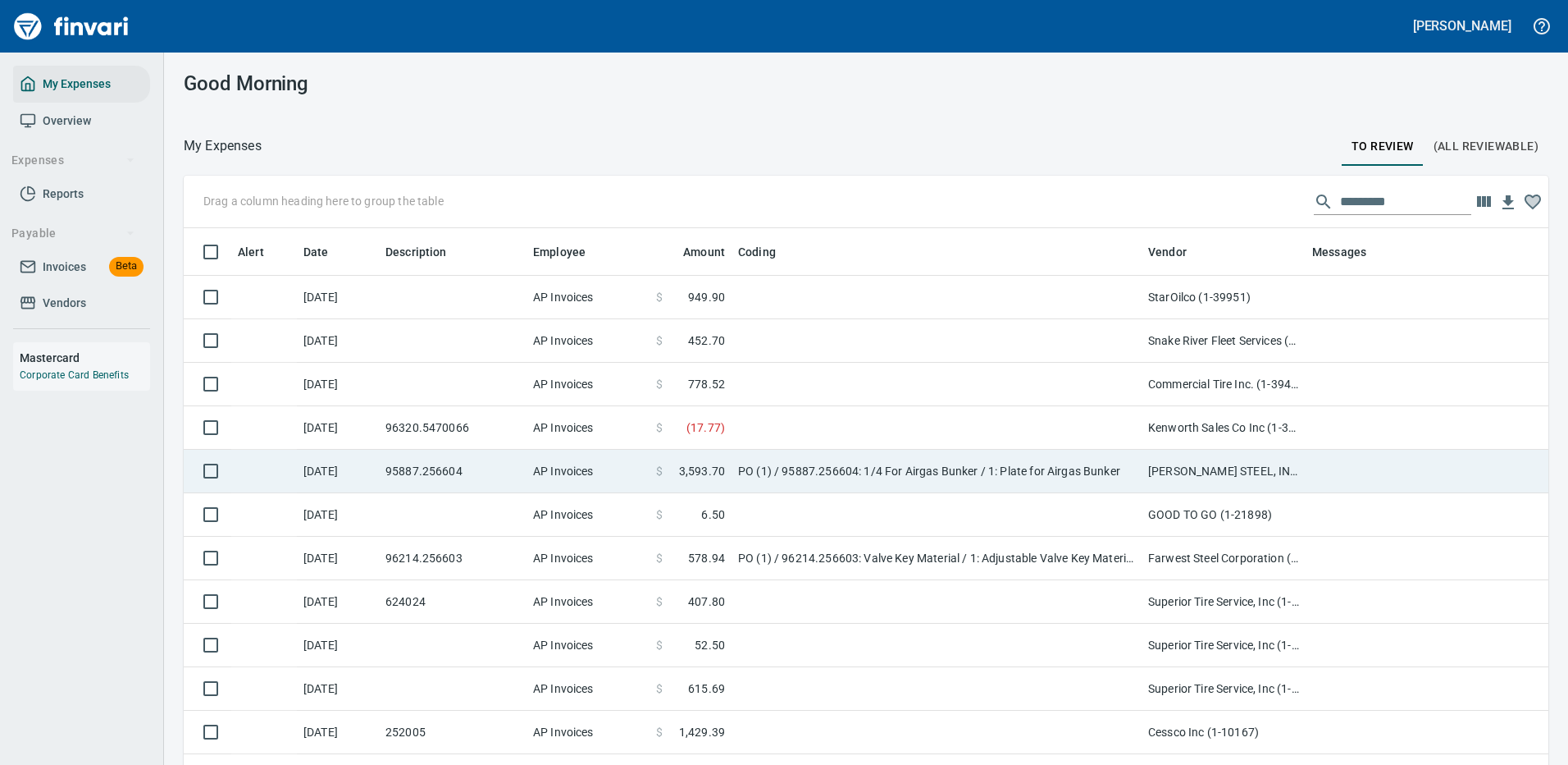
click at [773, 427] on td at bounding box center [937, 427] width 410 height 44
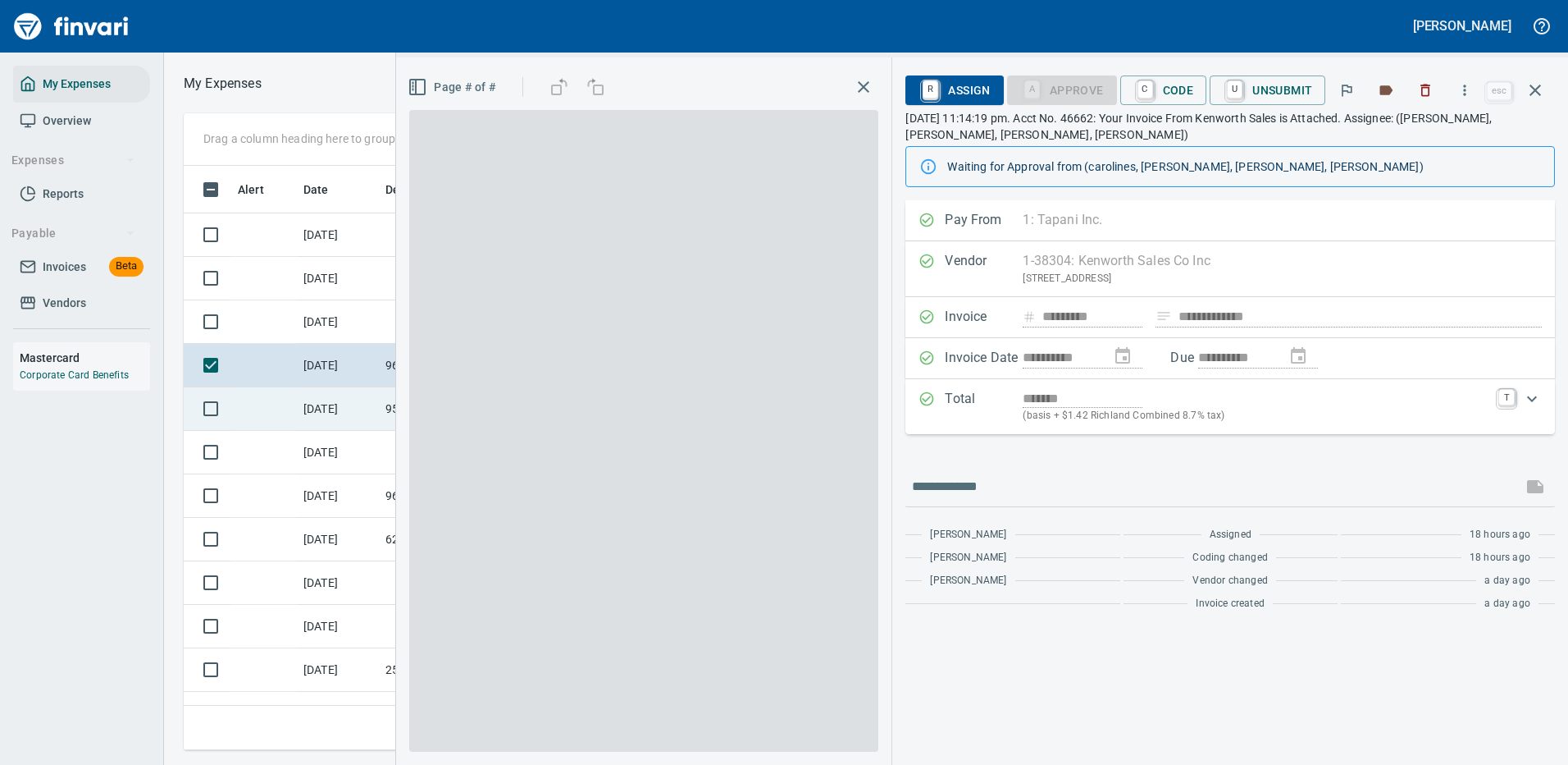
scroll to position [560, 931]
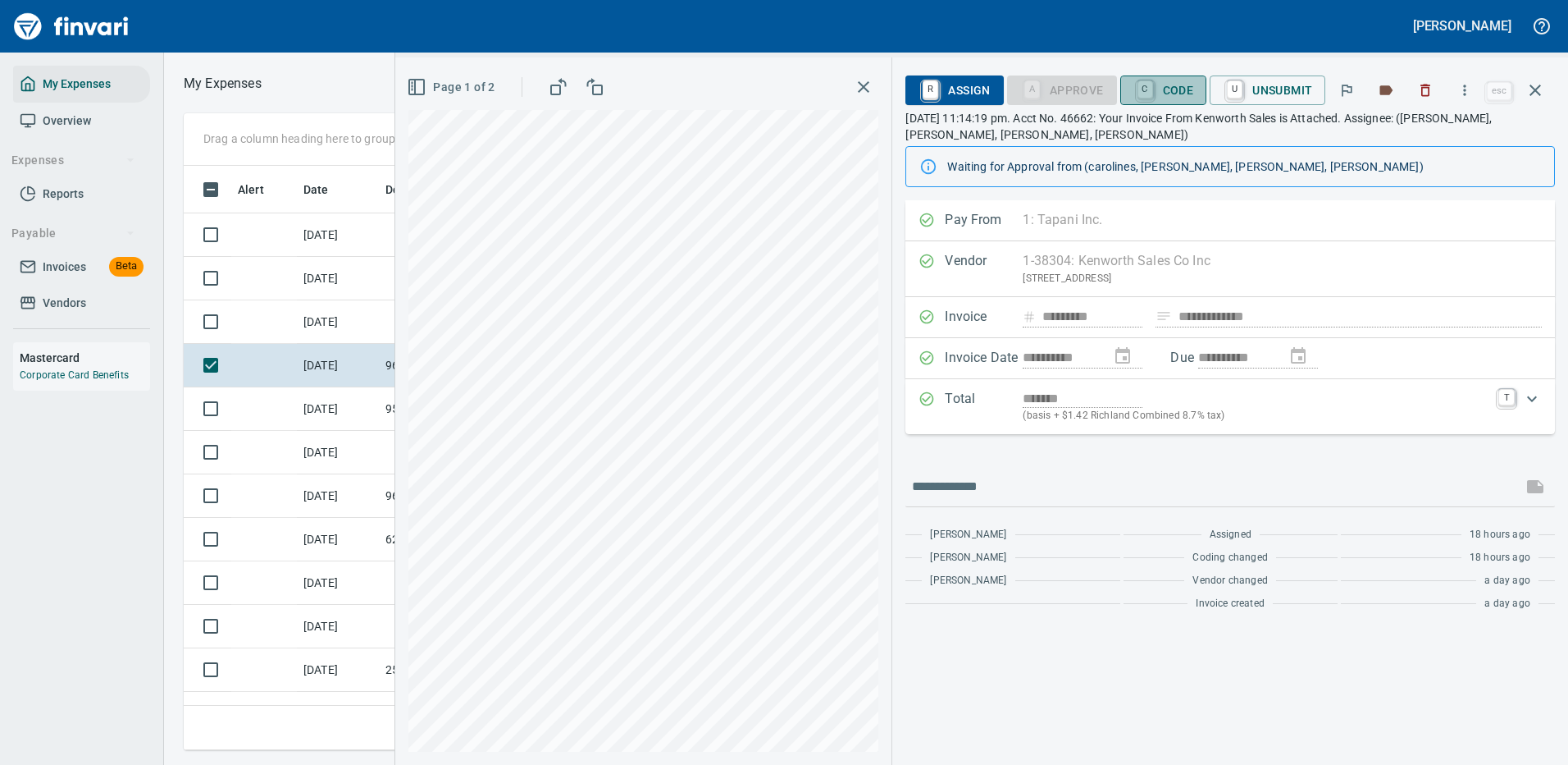
click at [773, 89] on span "C Code" at bounding box center [1164, 90] width 61 height 28
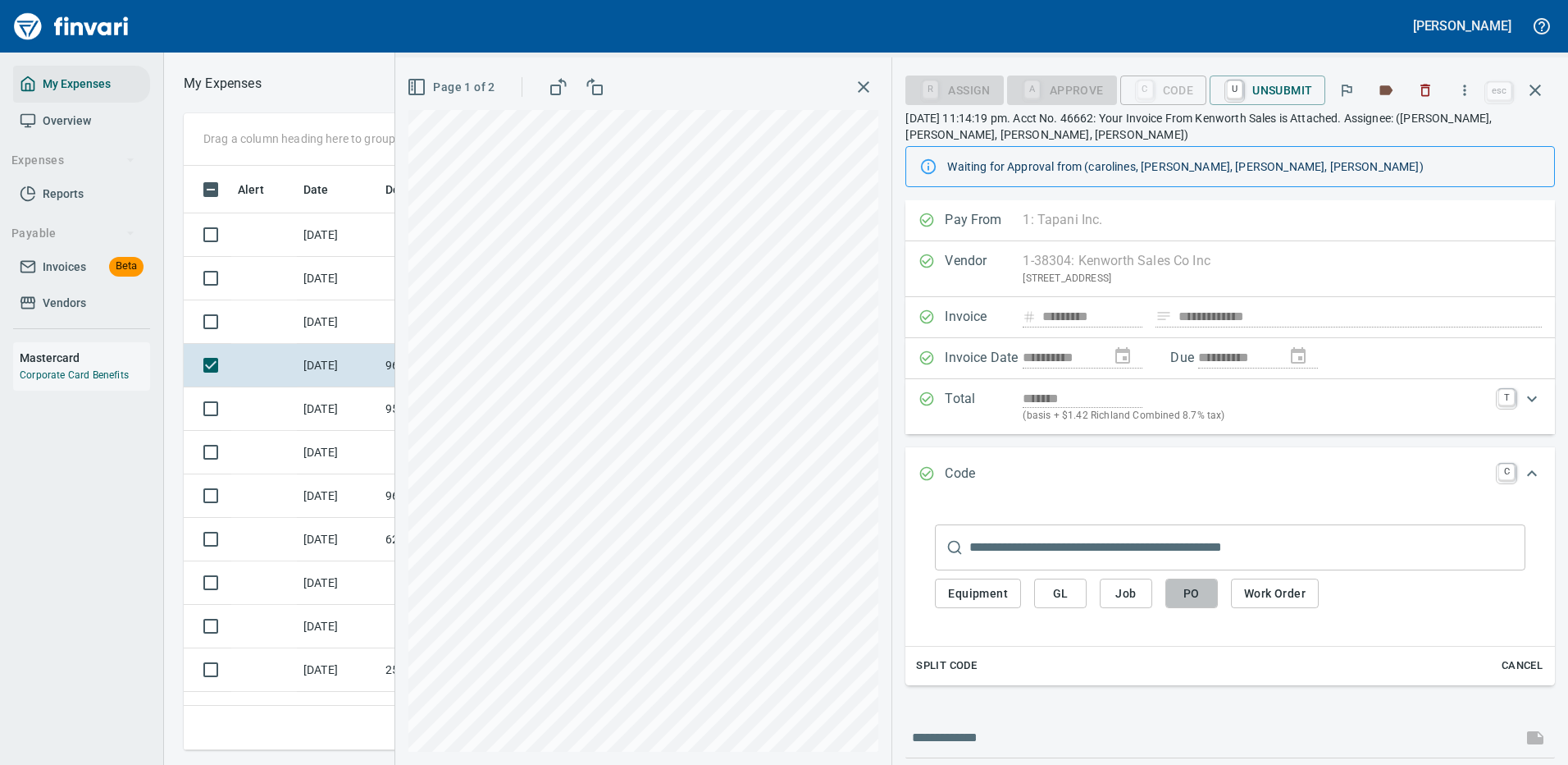
click at [773, 595] on span "PO" at bounding box center [1191, 593] width 26 height 21
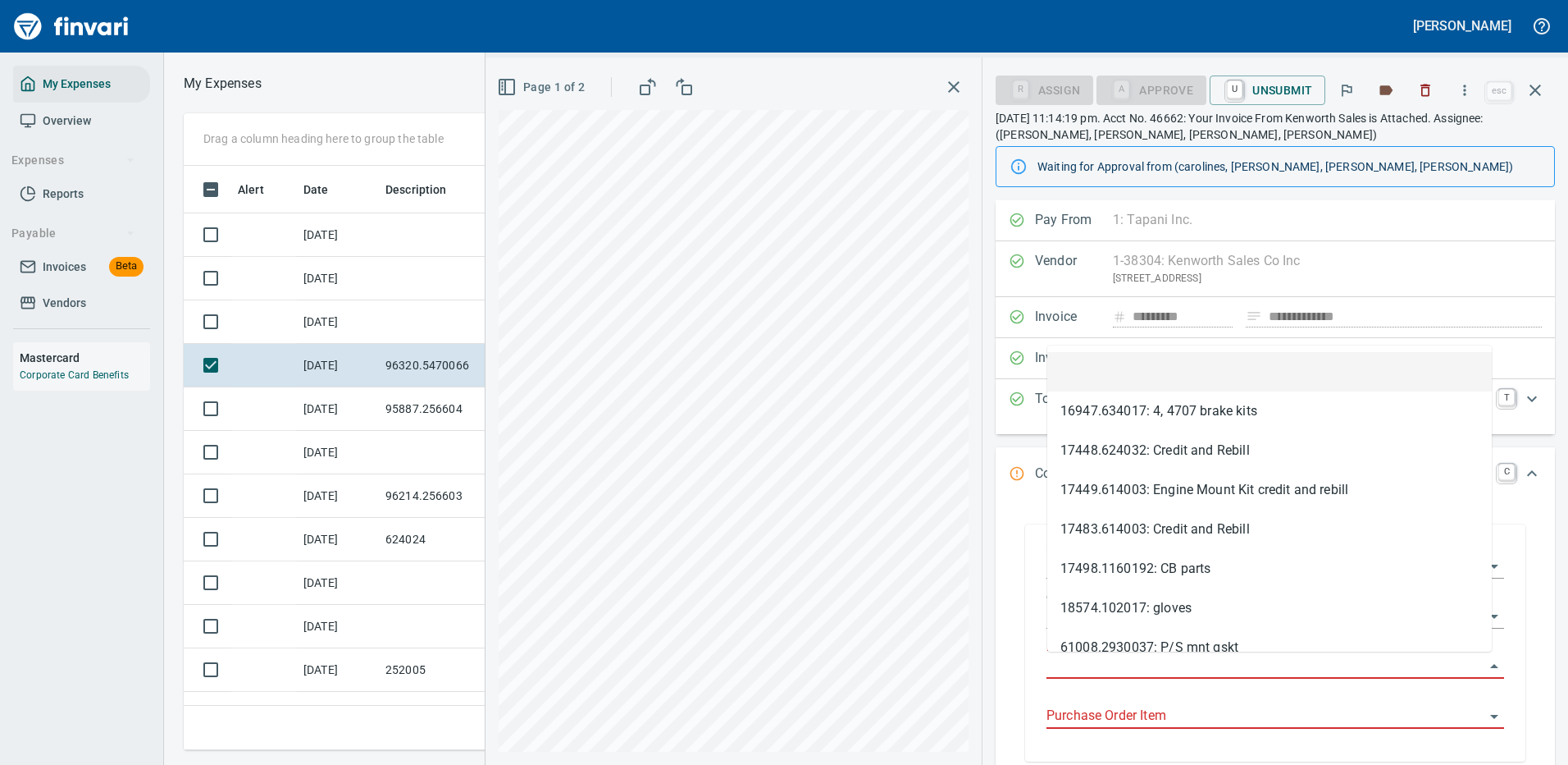
click at [773, 655] on input "Purchase Order" at bounding box center [1266, 666] width 438 height 23
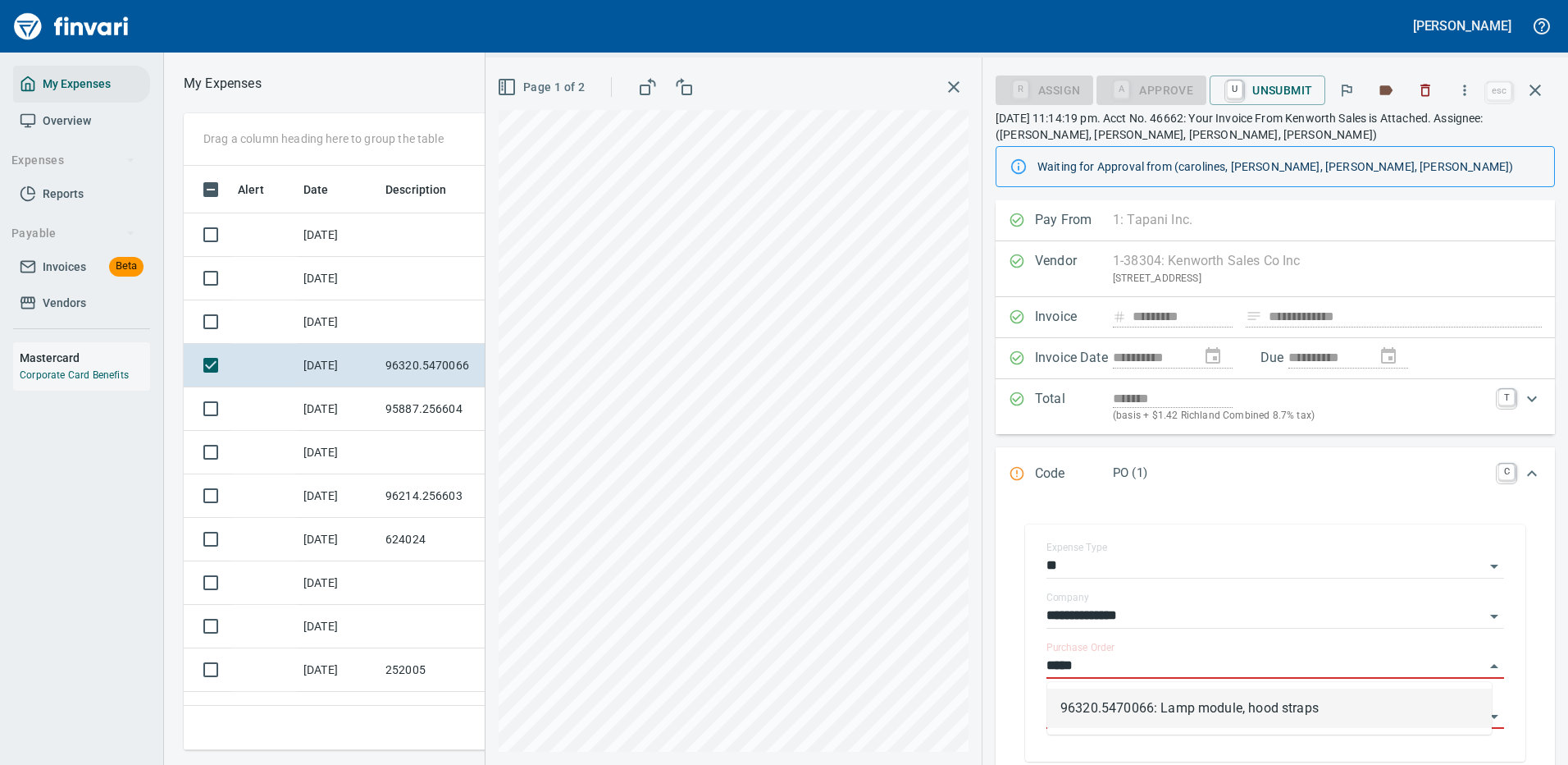
click at [773, 703] on li "96320.5470066: Lamp module, hood straps" at bounding box center [1270, 708] width 444 height 39
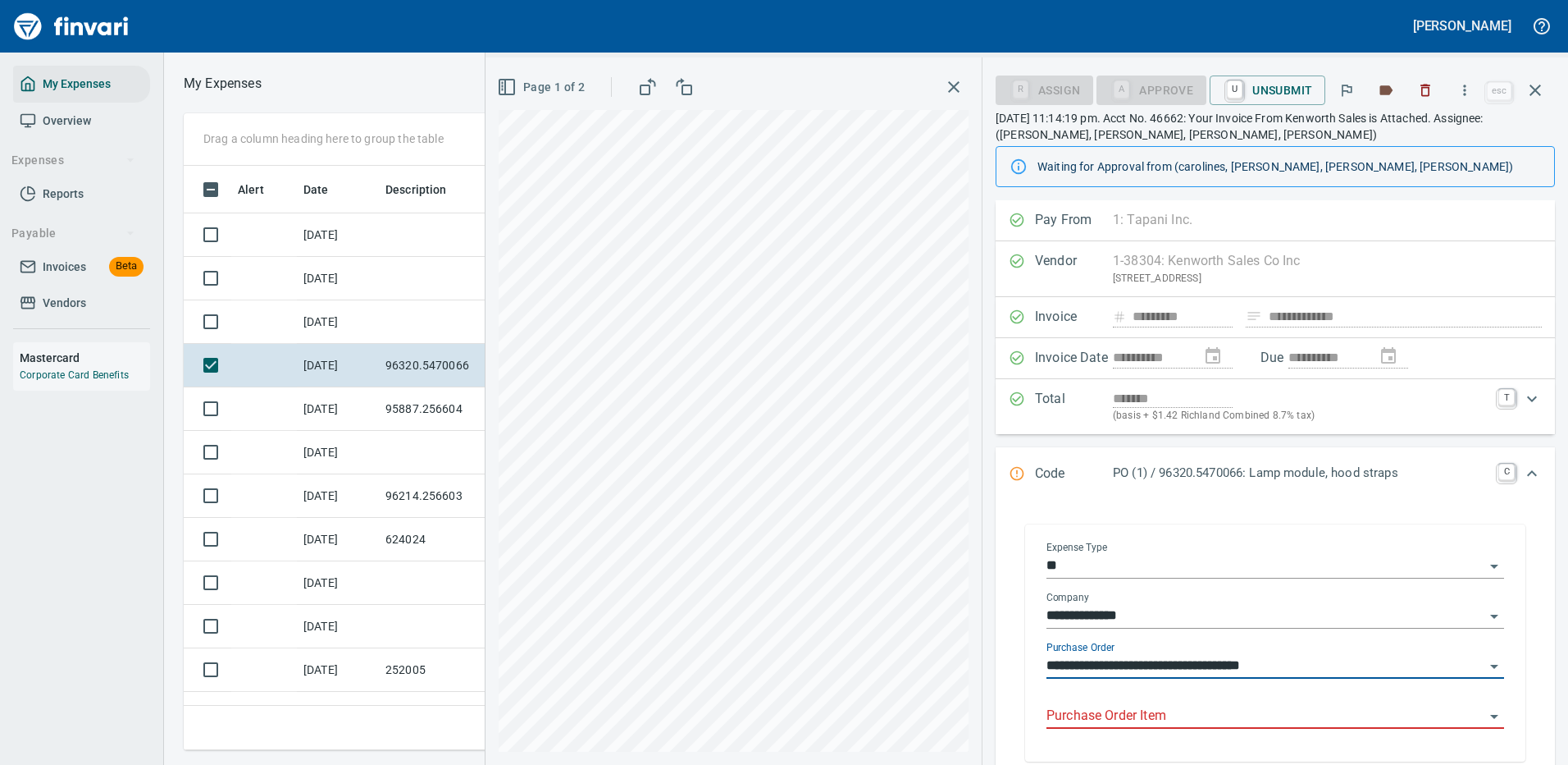
type input "**********"
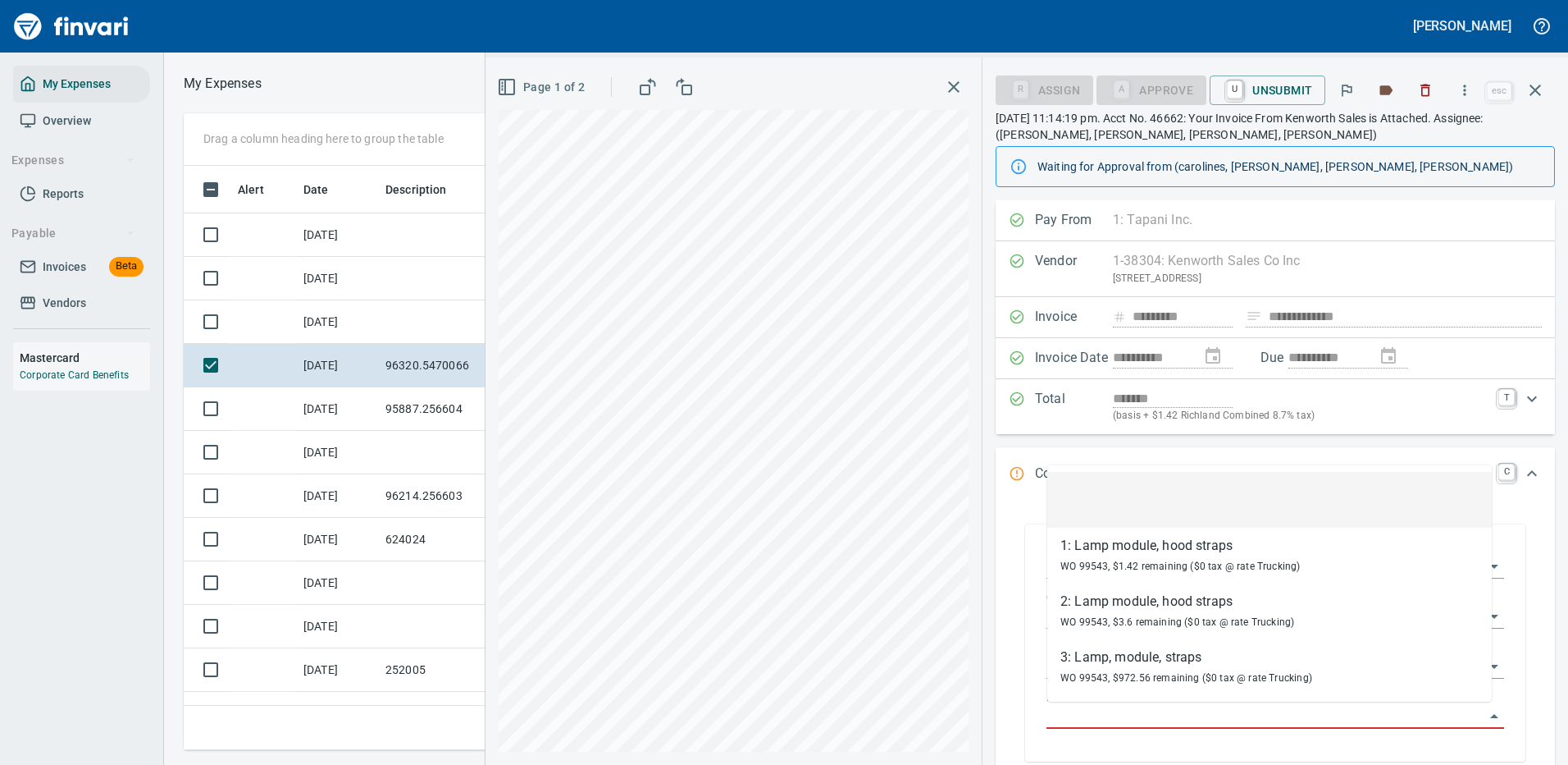
click at [773, 712] on input "Purchase Order Item" at bounding box center [1266, 716] width 438 height 23
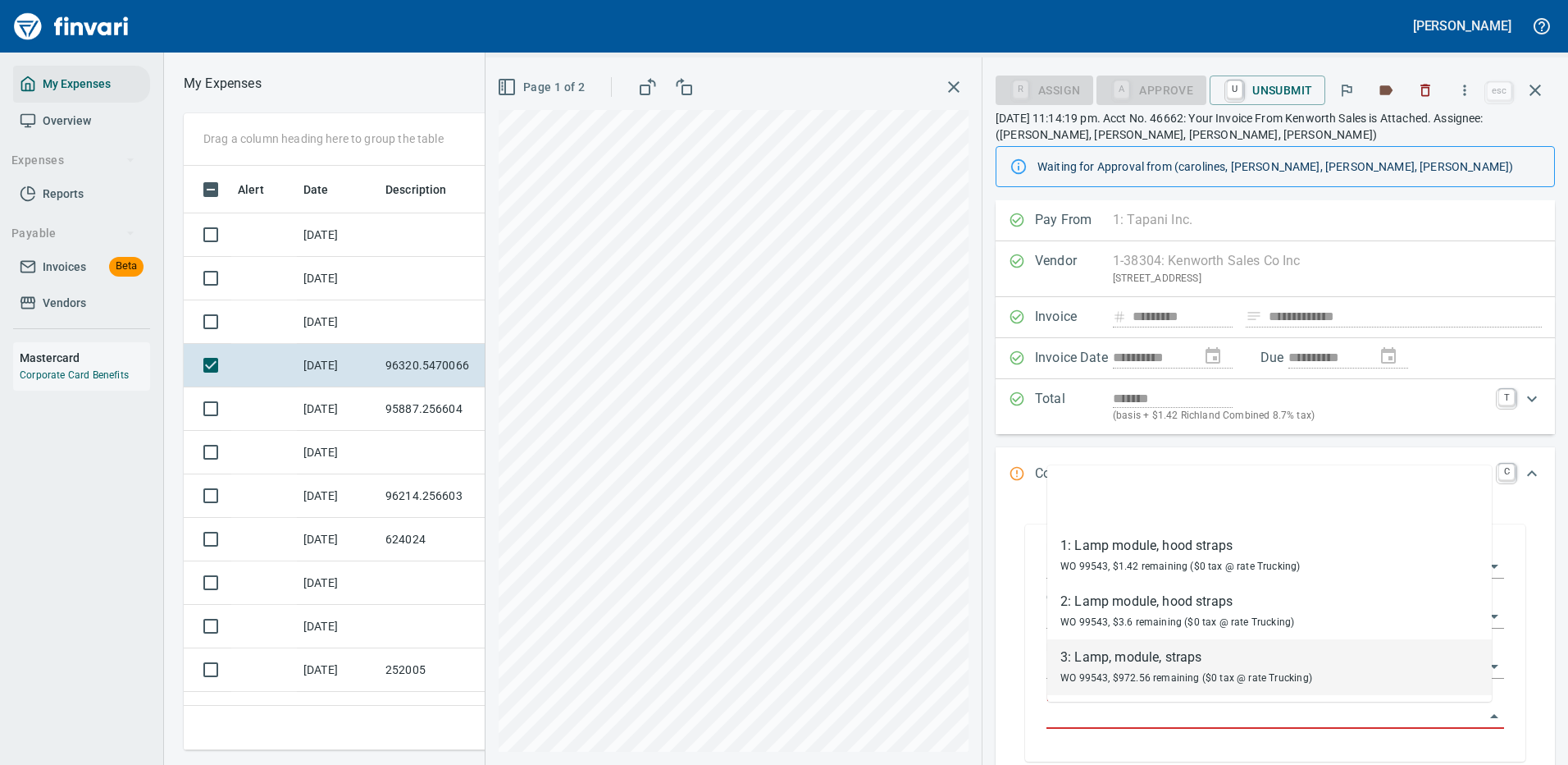
drag, startPoint x: 1115, startPoint y: 668, endPoint x: 1118, endPoint y: 653, distance: 15.3
click at [773, 668] on div "WO 99543, $972.56 remaining ($0 tax @ rate Trucking)" at bounding box center [1186, 676] width 252 height 20
type input "**********"
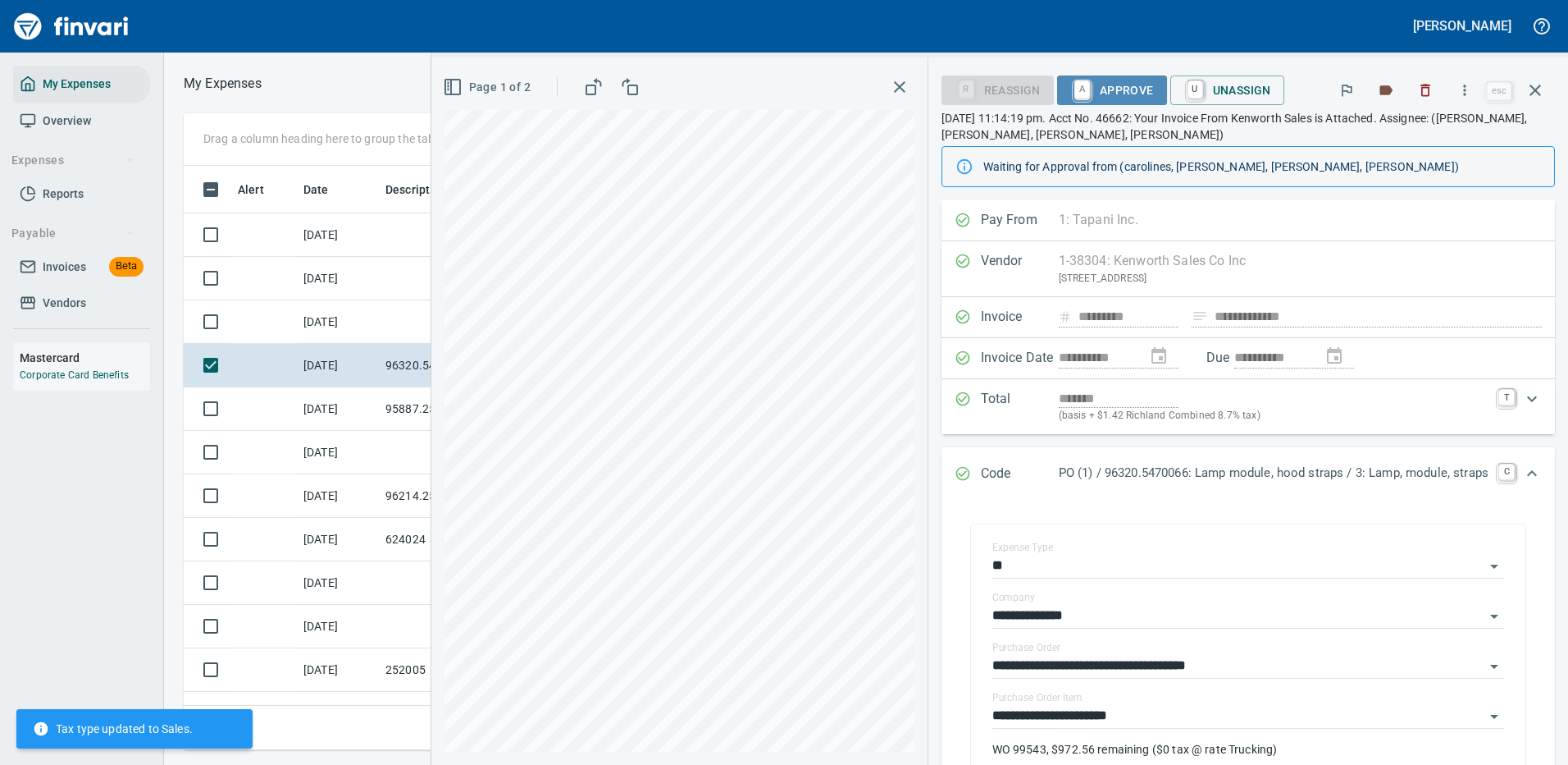
click at [773, 83] on span "A Approve" at bounding box center [1113, 90] width 84 height 28
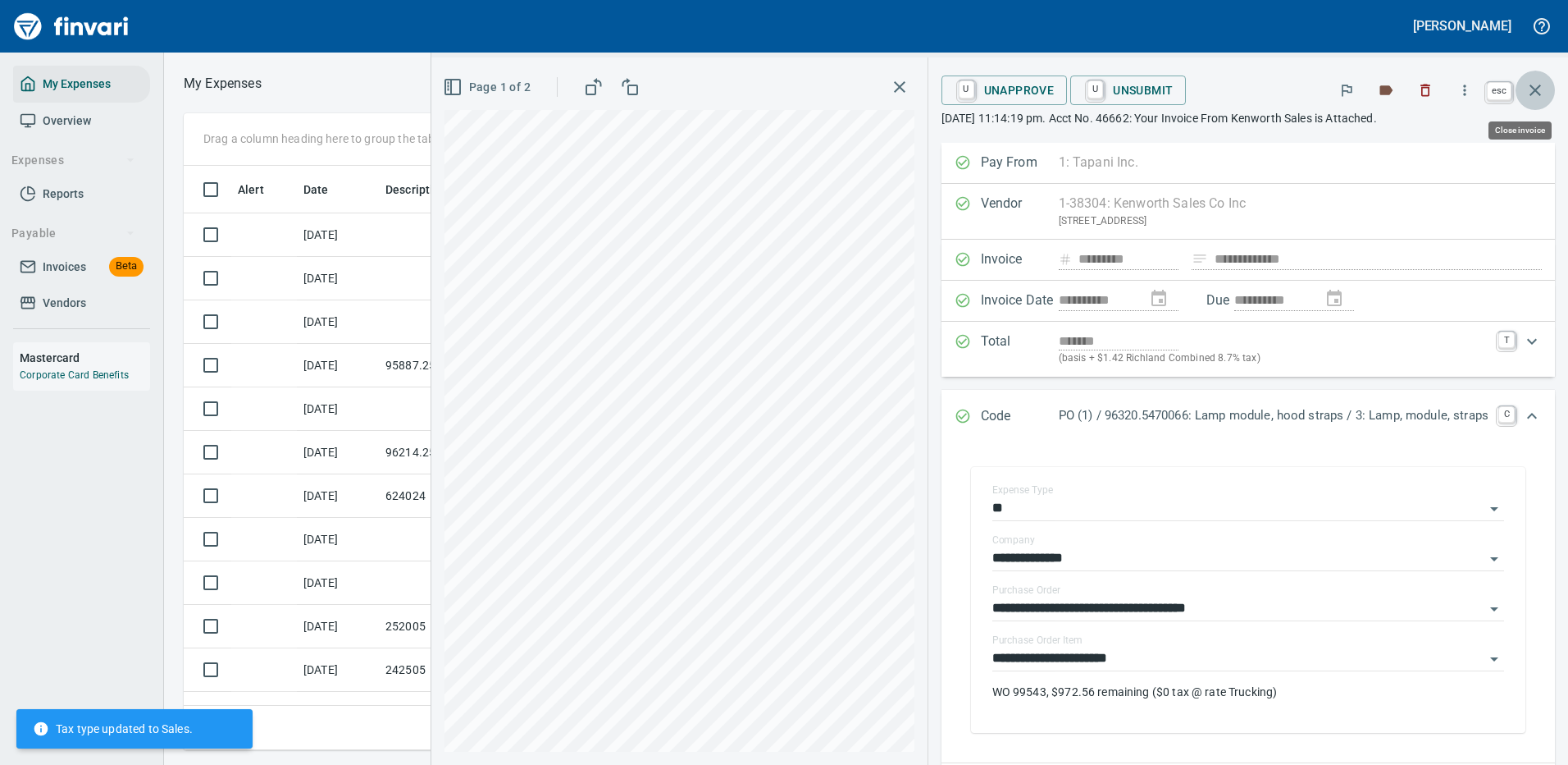
click at [773, 86] on icon "button" at bounding box center [1535, 90] width 20 height 20
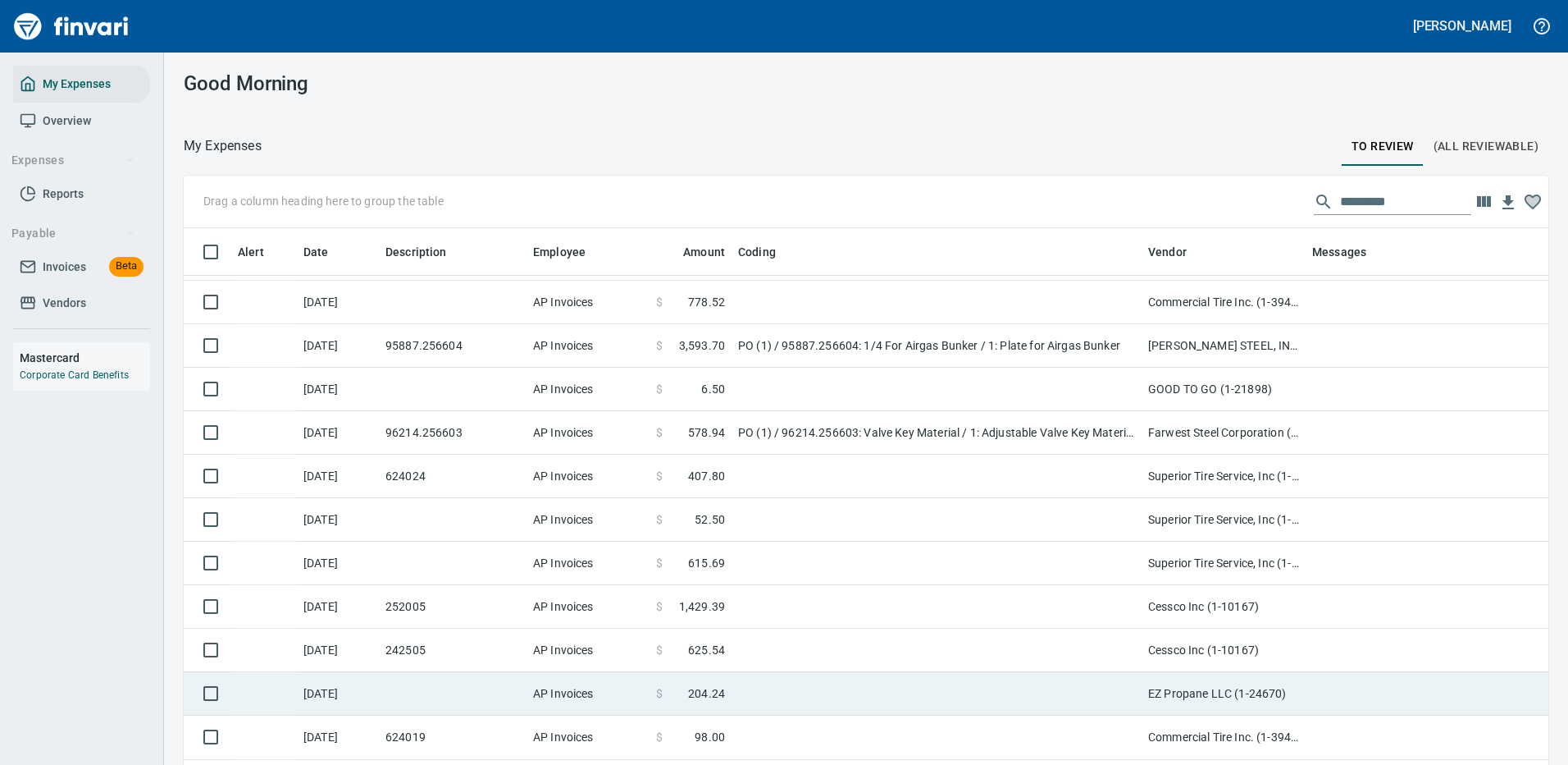
scroll to position [164, 0]
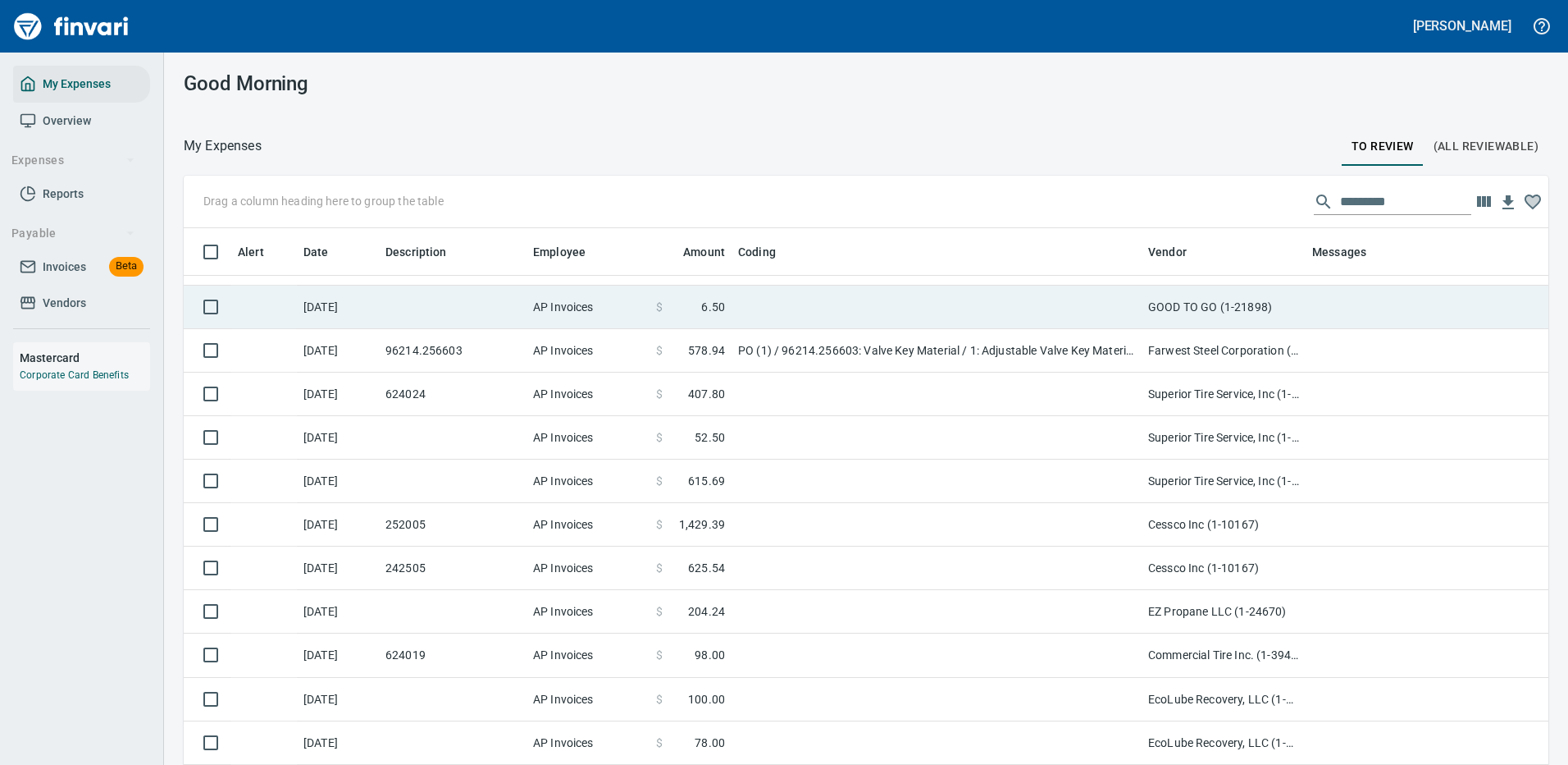
click at [773, 307] on td at bounding box center [937, 307] width 410 height 44
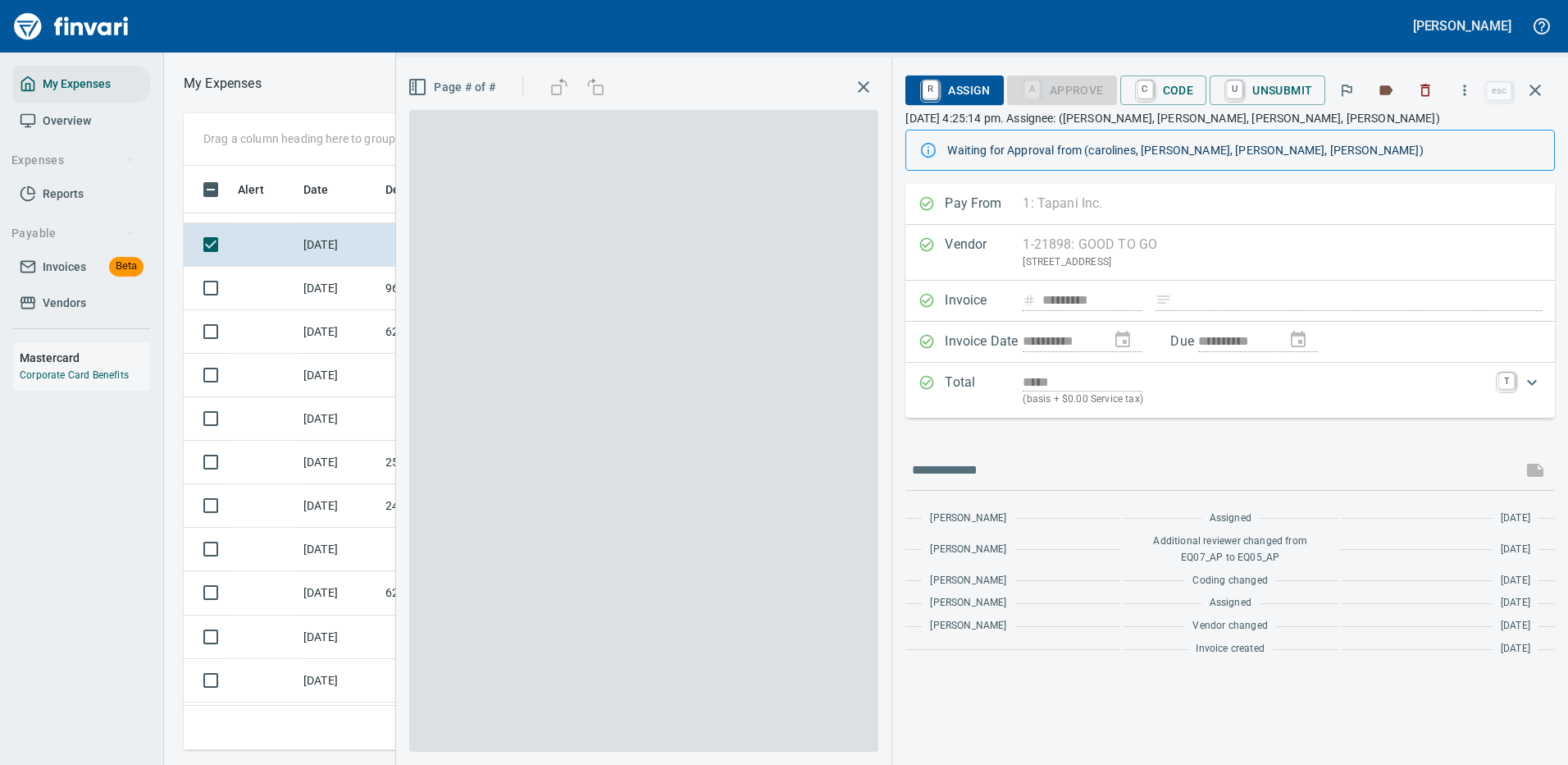
scroll to position [560, 931]
